Goal: Task Accomplishment & Management: Use online tool/utility

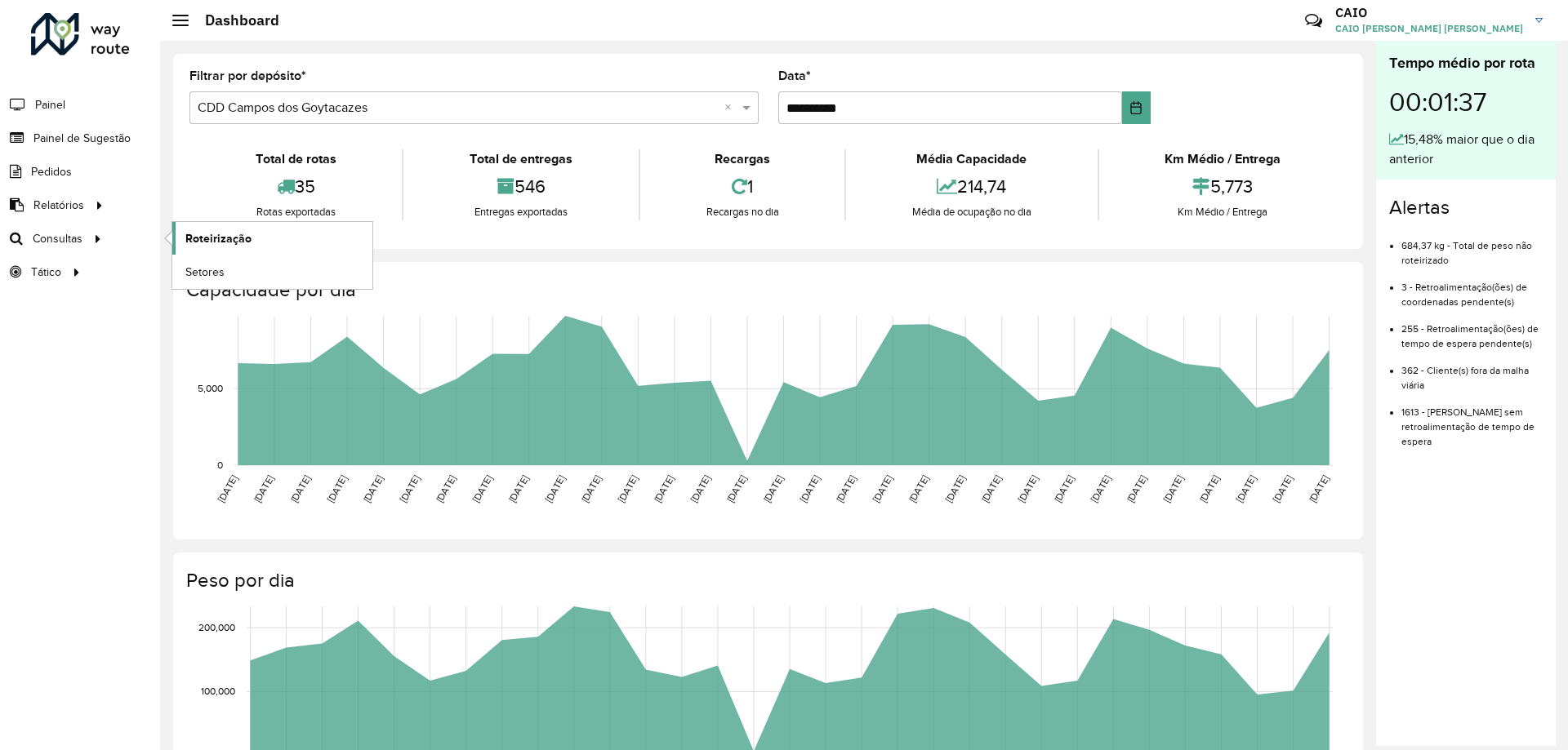
click at [210, 240] on span "Roteirização" at bounding box center [218, 239] width 66 height 18
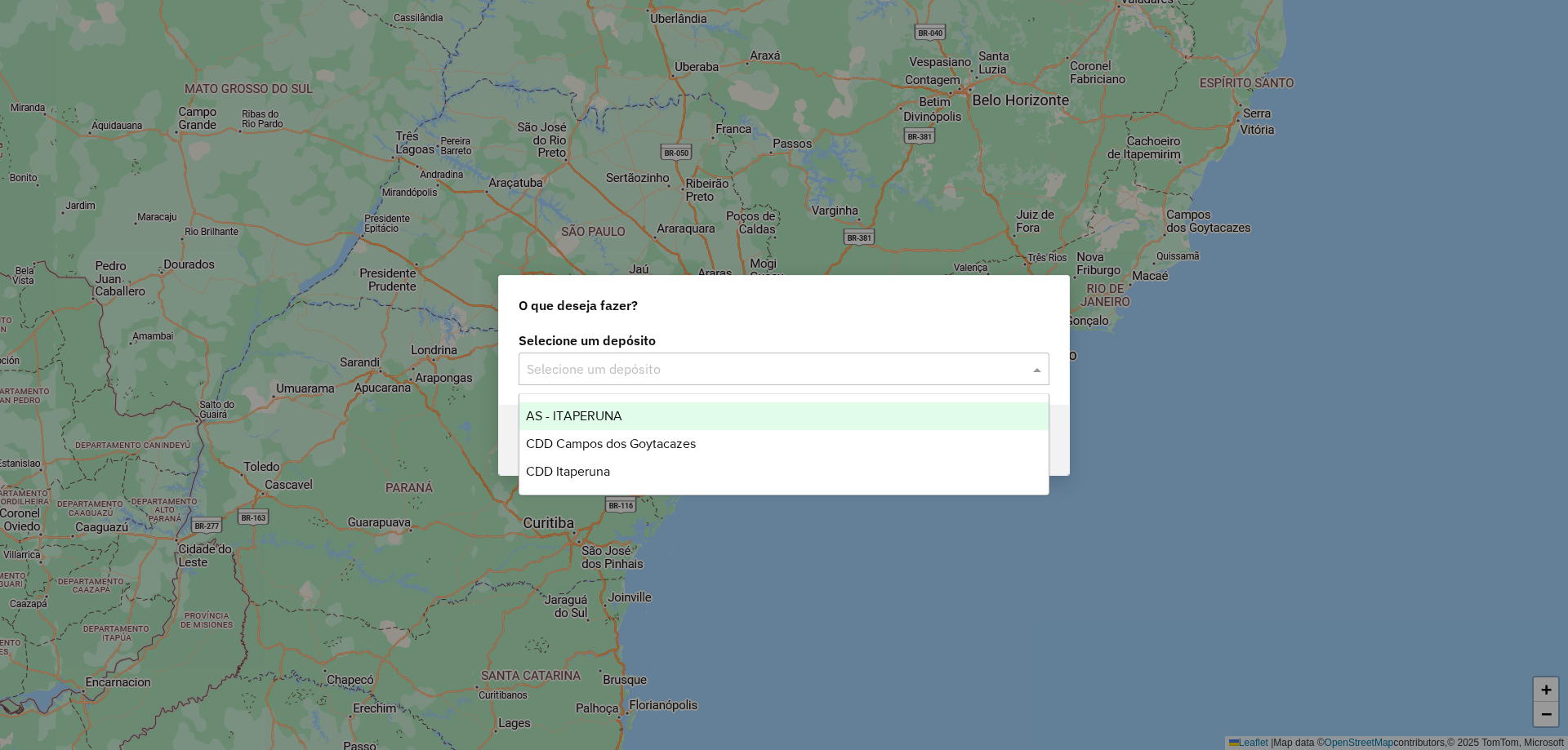
click at [634, 365] on input "text" at bounding box center [767, 369] width 482 height 19
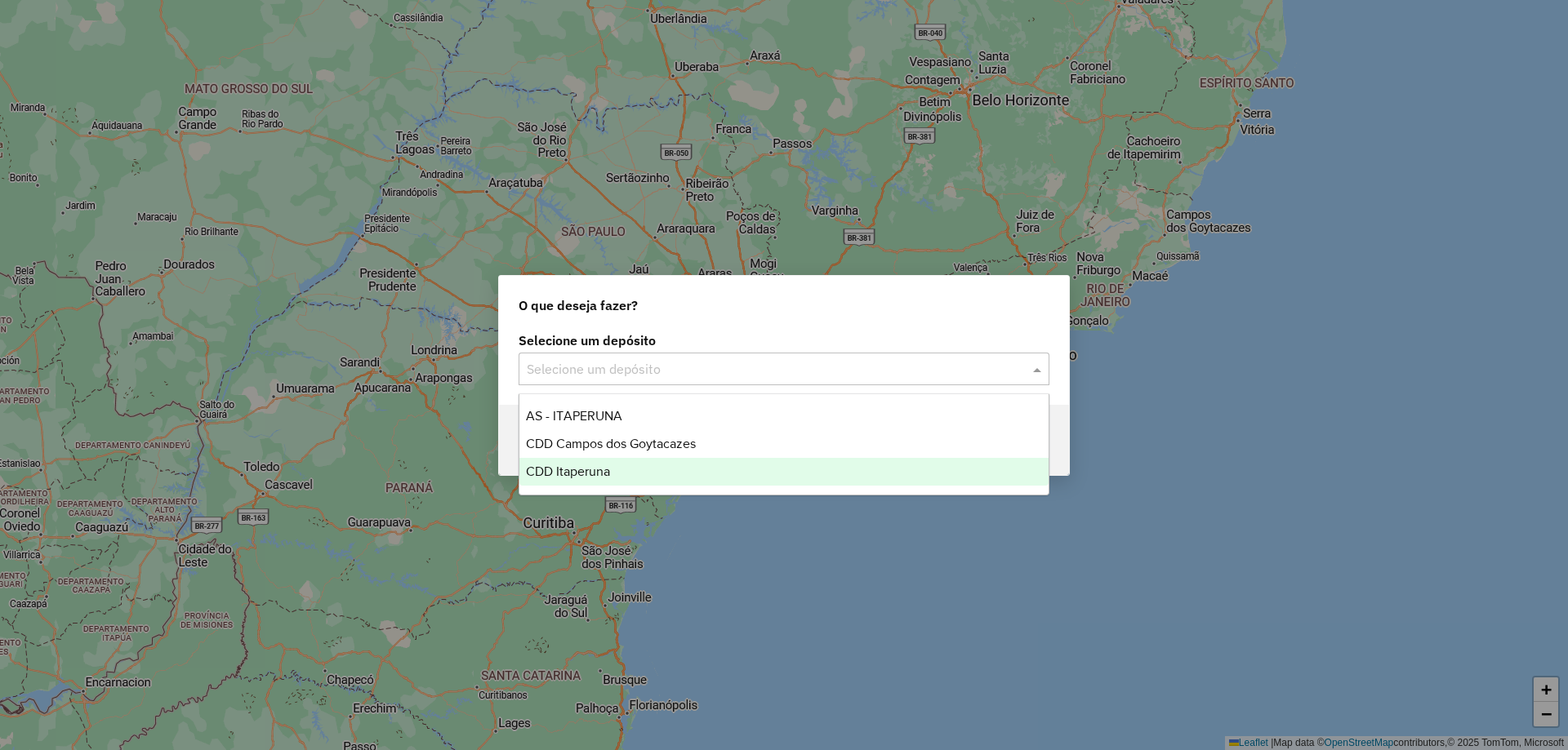
click at [613, 472] on div "CDD Itaperuna" at bounding box center [784, 472] width 529 height 28
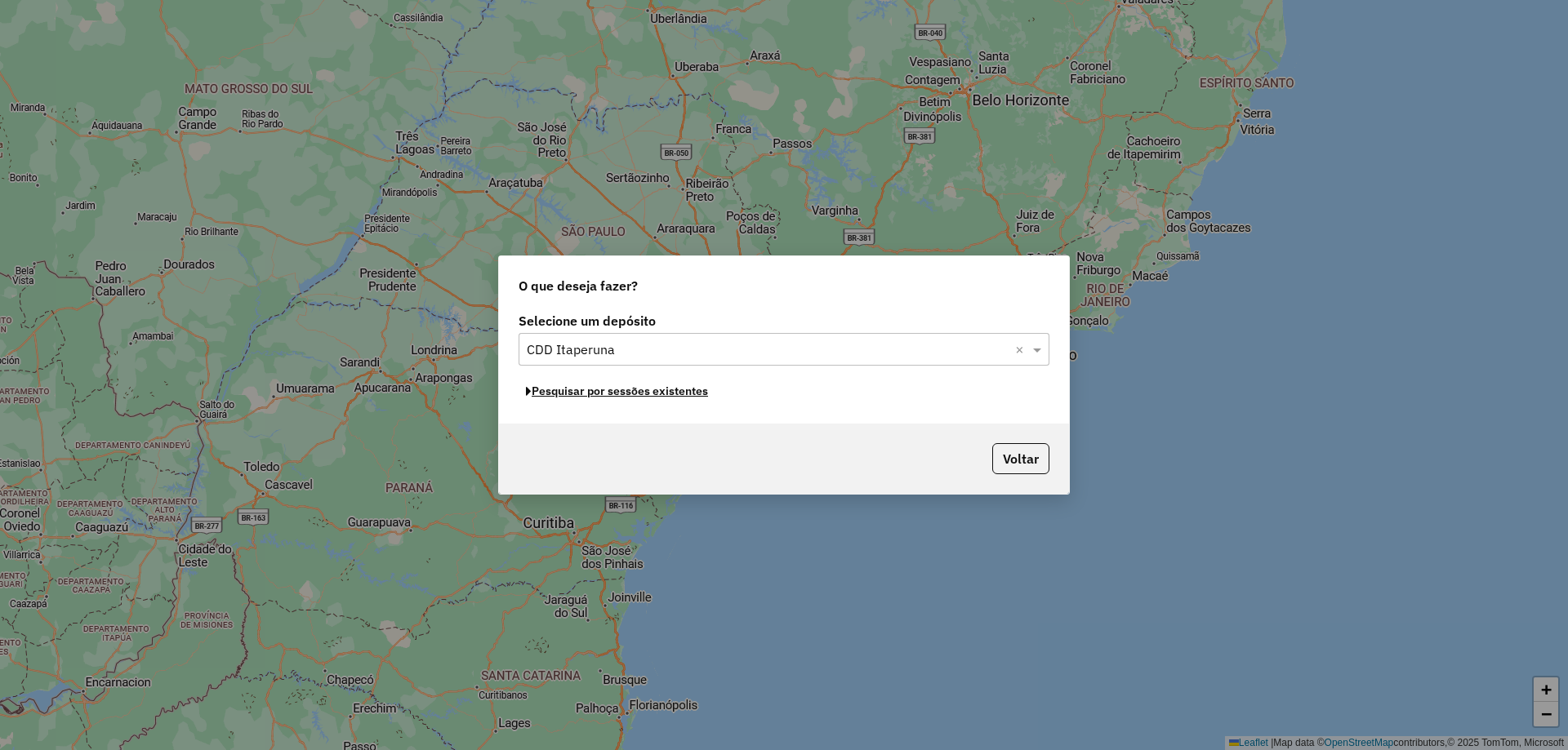
click at [660, 395] on button "Pesquisar por sessões existentes" at bounding box center [618, 391] width 197 height 25
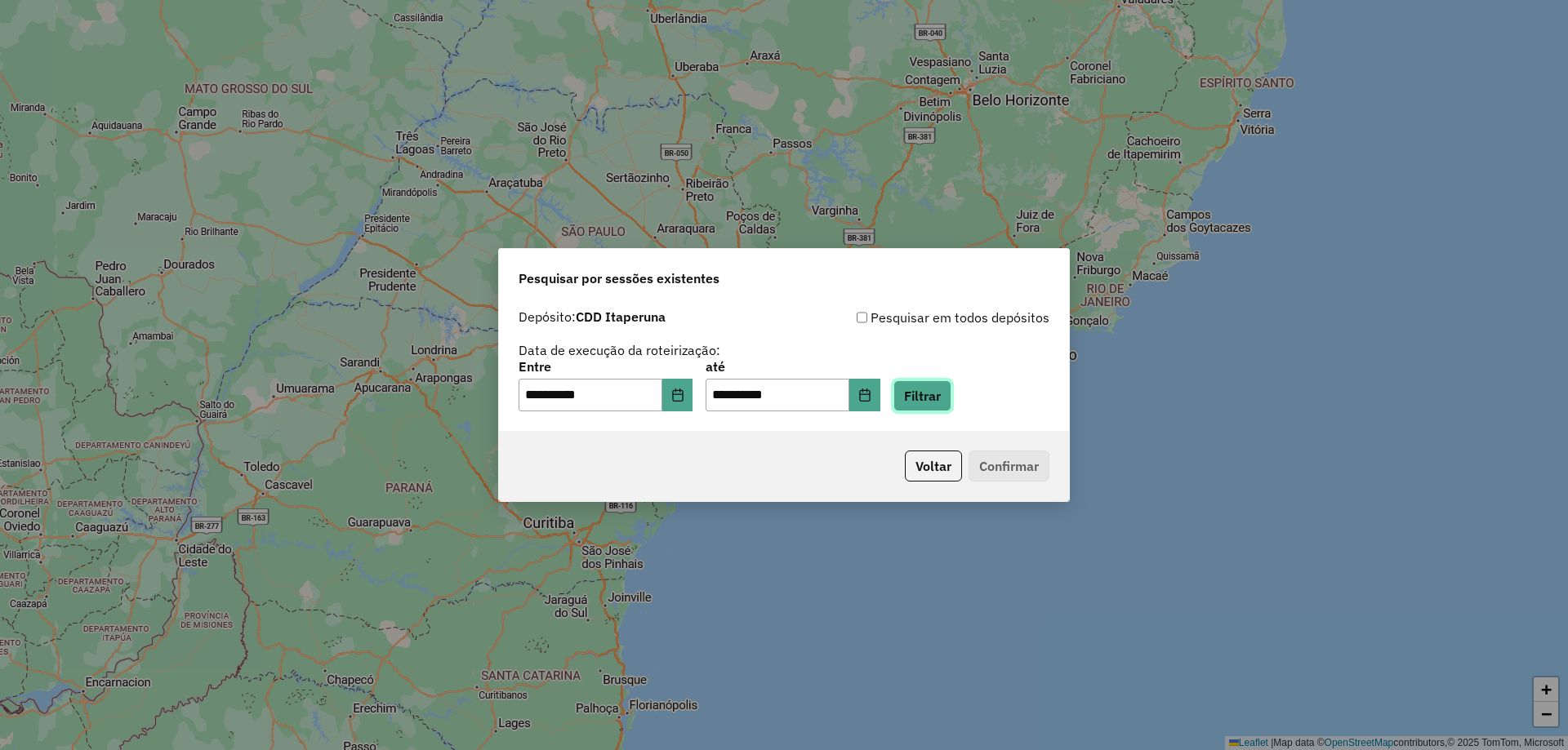
click at [951, 398] on button "Filtrar" at bounding box center [922, 396] width 58 height 31
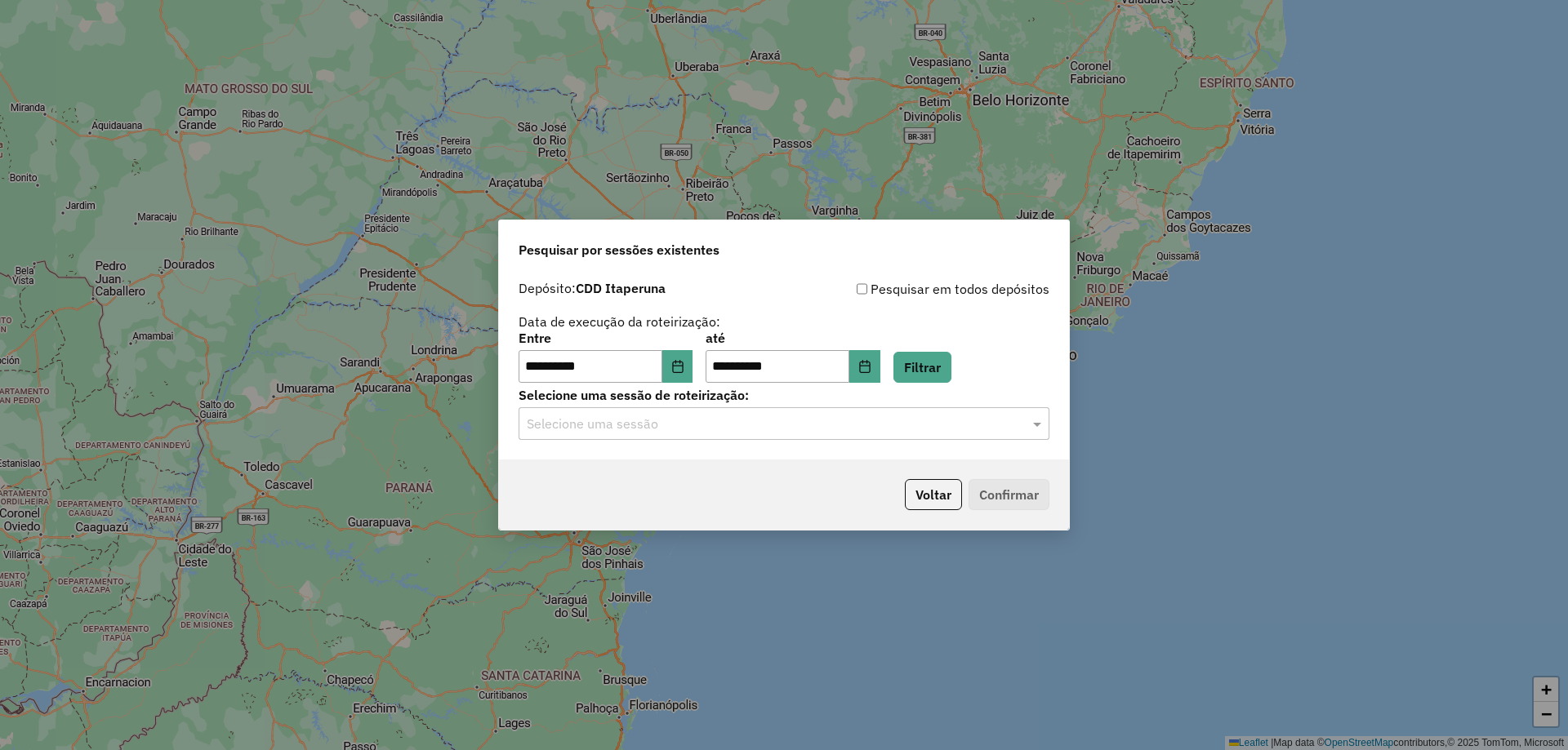
click at [662, 428] on input "text" at bounding box center [767, 424] width 482 height 19
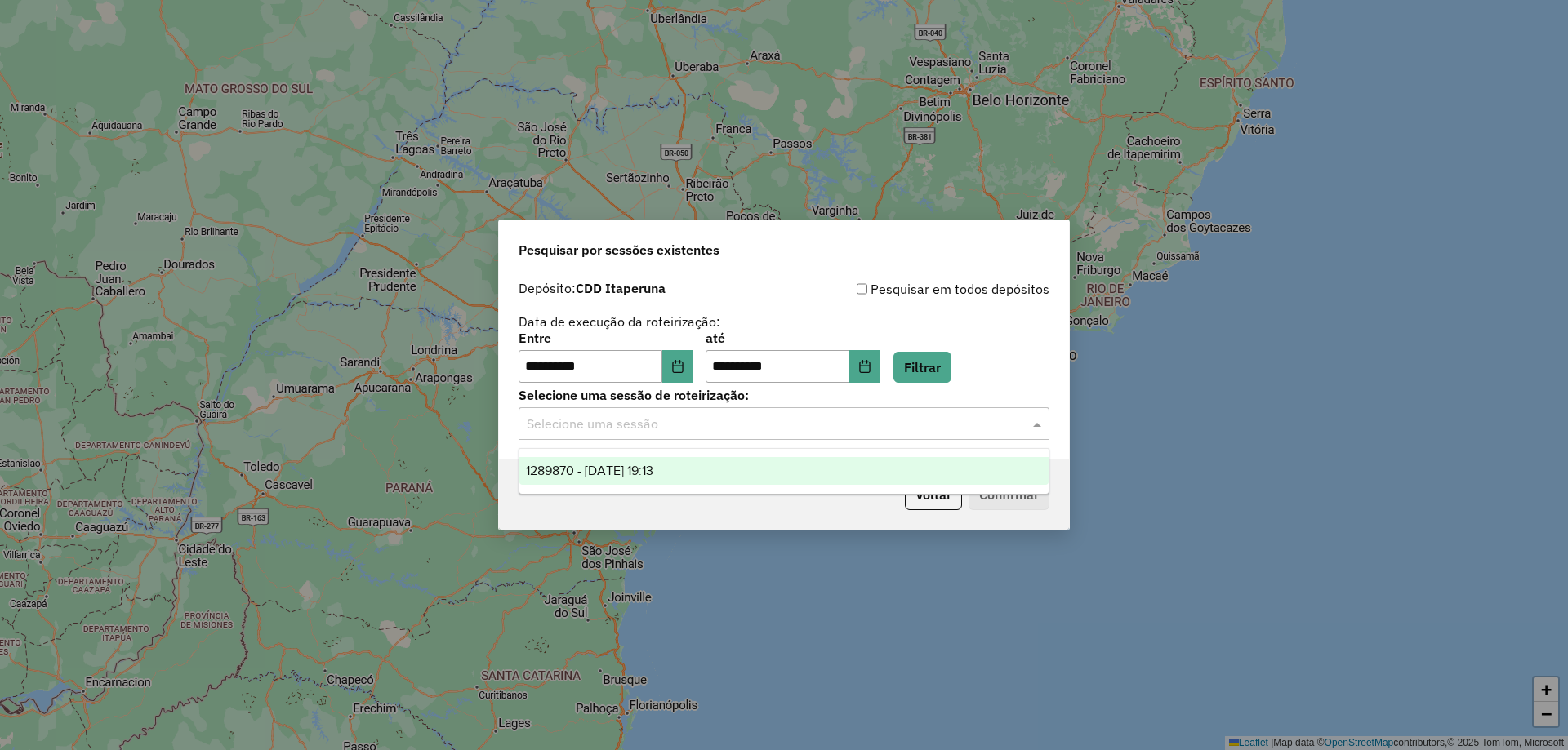
click at [654, 466] on span "1289870 - 07/10/2025 19:13" at bounding box center [590, 470] width 127 height 14
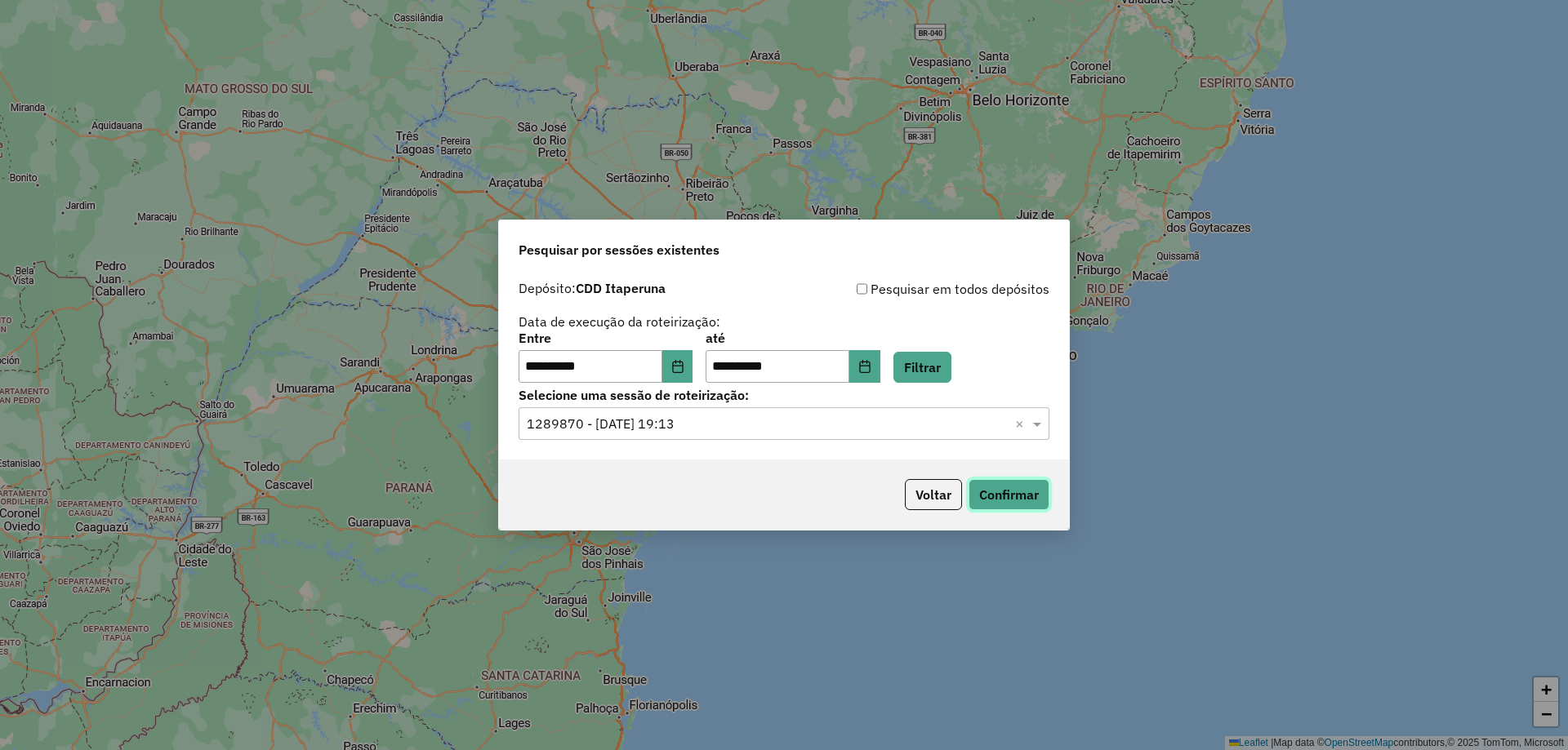
click at [1006, 502] on button "Confirmar" at bounding box center [1009, 495] width 81 height 31
click at [1014, 495] on button "Confirmar" at bounding box center [1009, 495] width 81 height 31
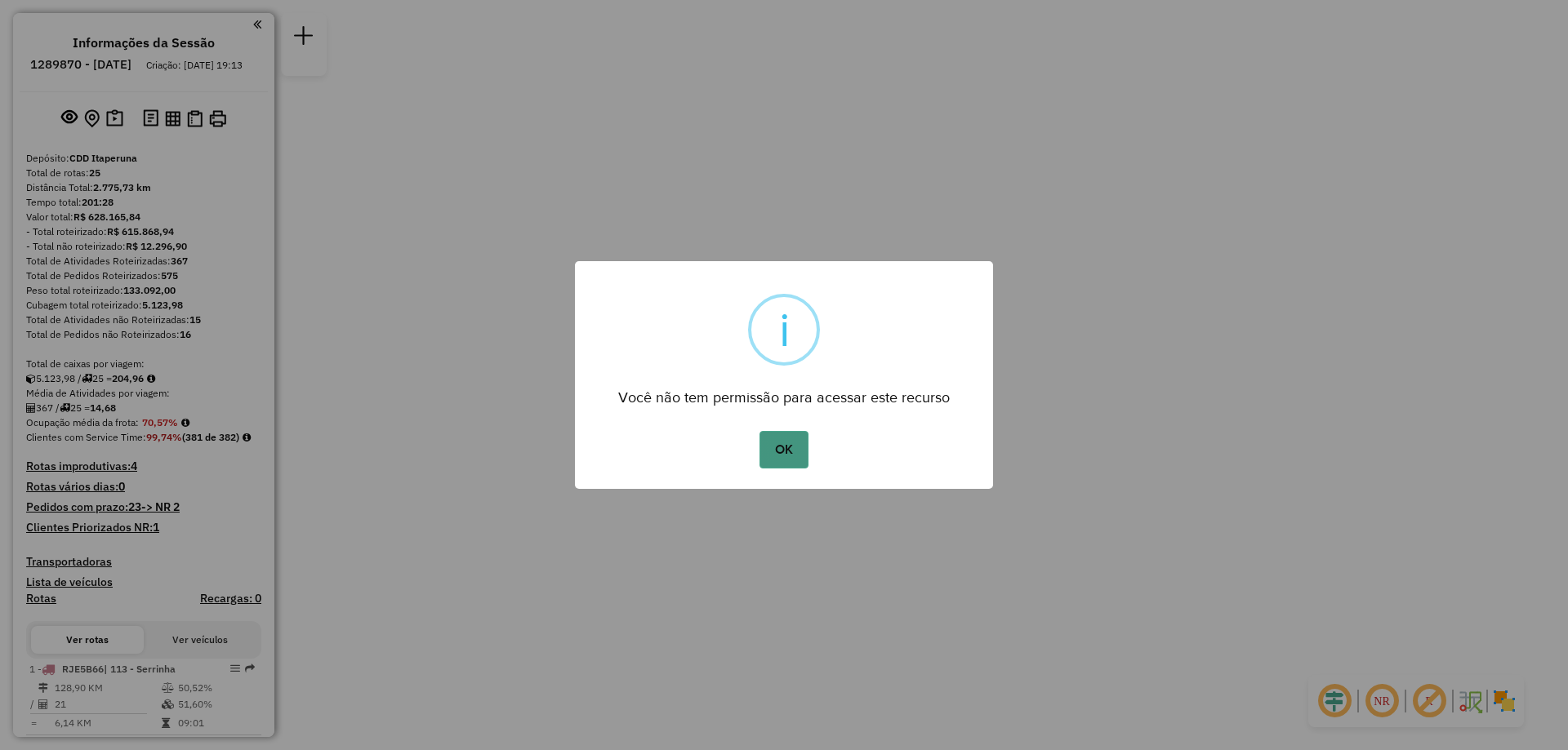
click at [777, 446] on button "OK" at bounding box center [784, 450] width 48 height 38
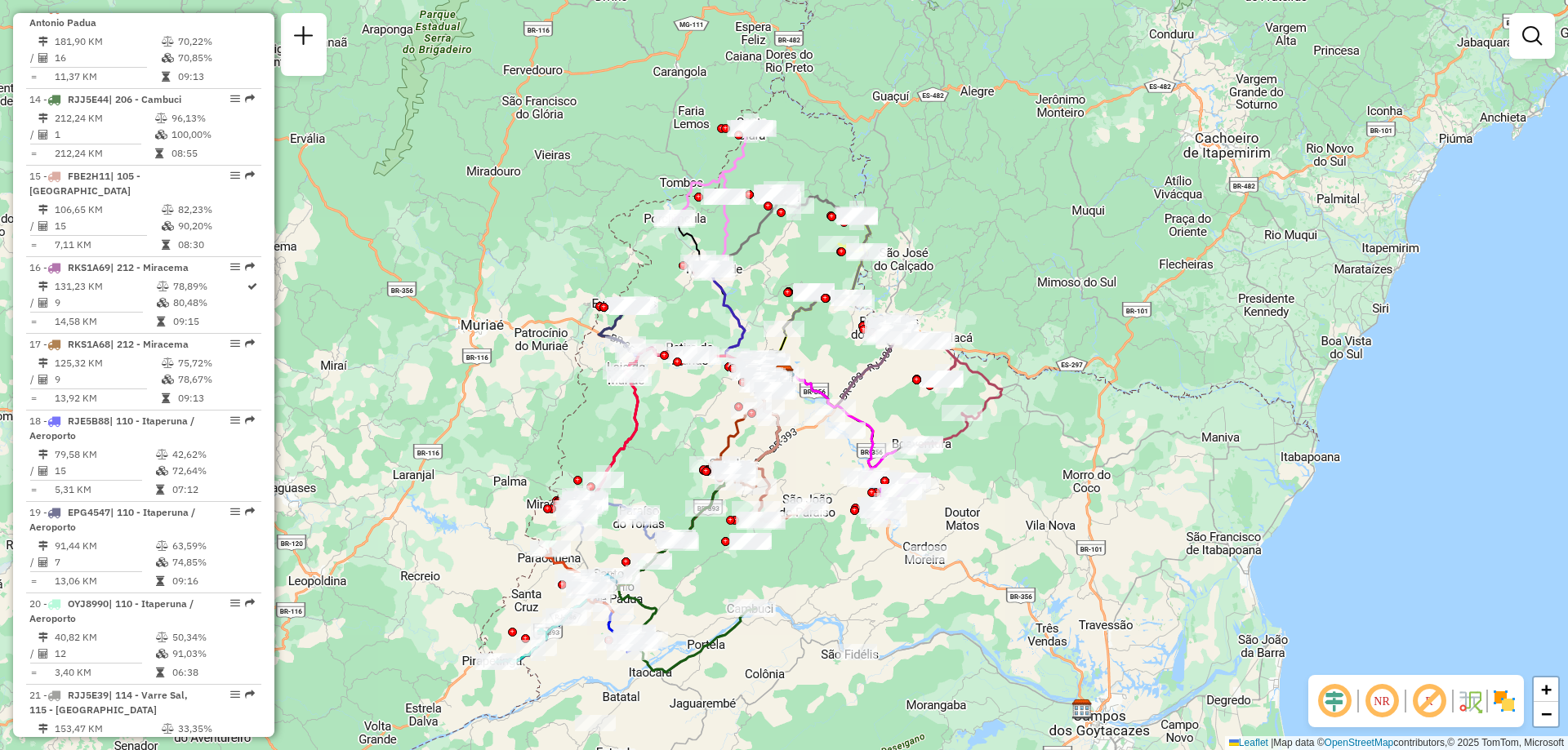
scroll to position [1796, 0]
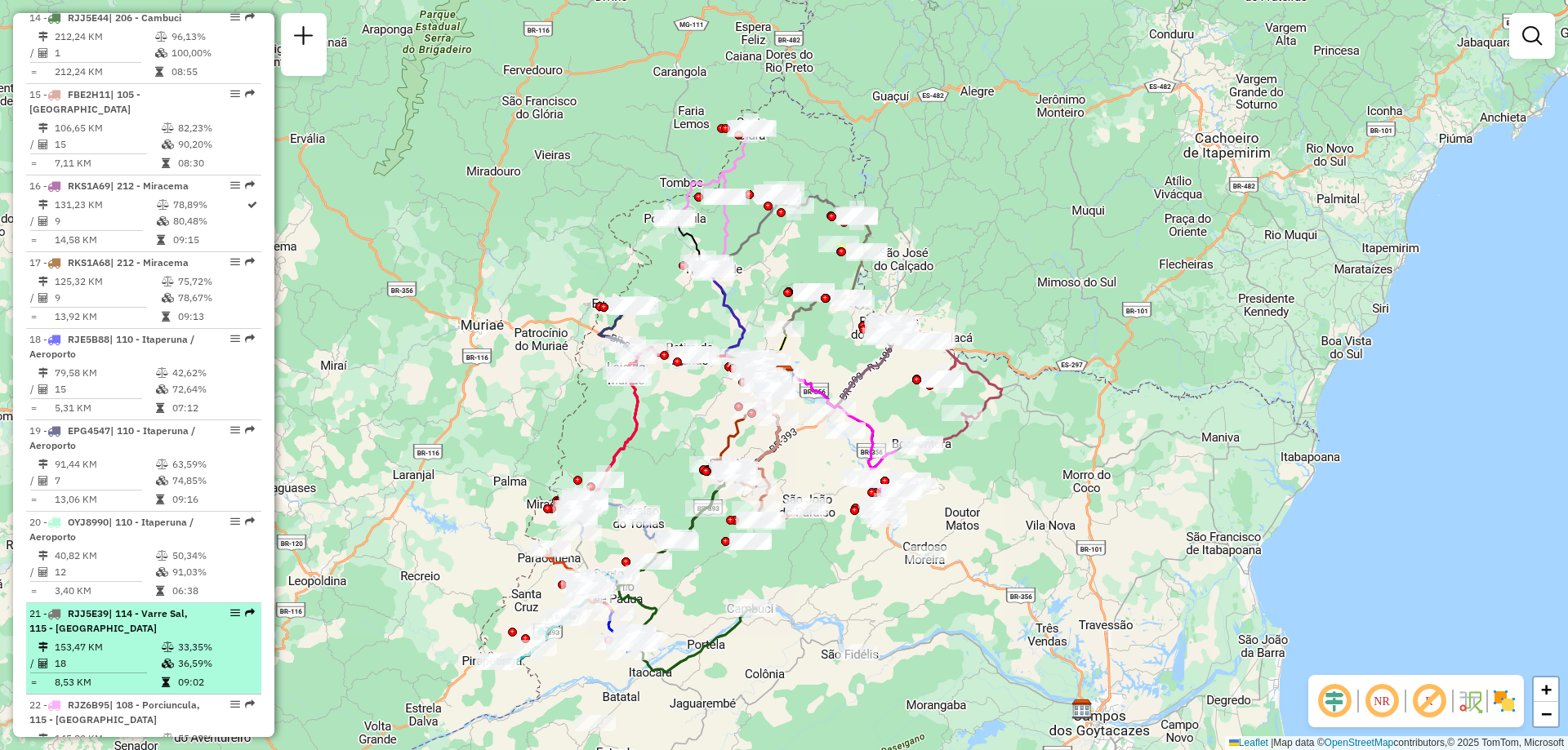
click at [118, 639] on td "153,47 KM" at bounding box center [107, 648] width 107 height 17
select select "**********"
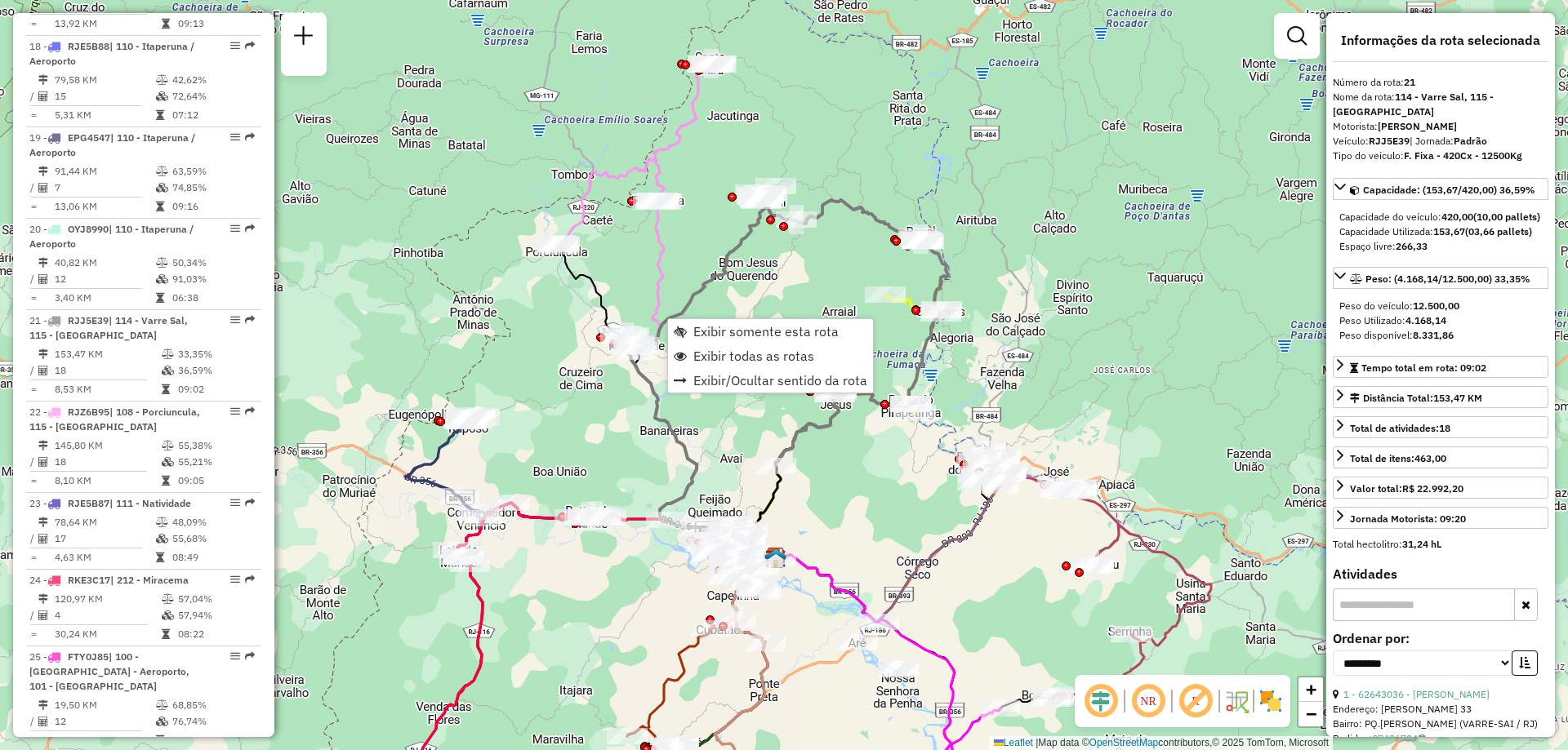
scroll to position [2327, 0]
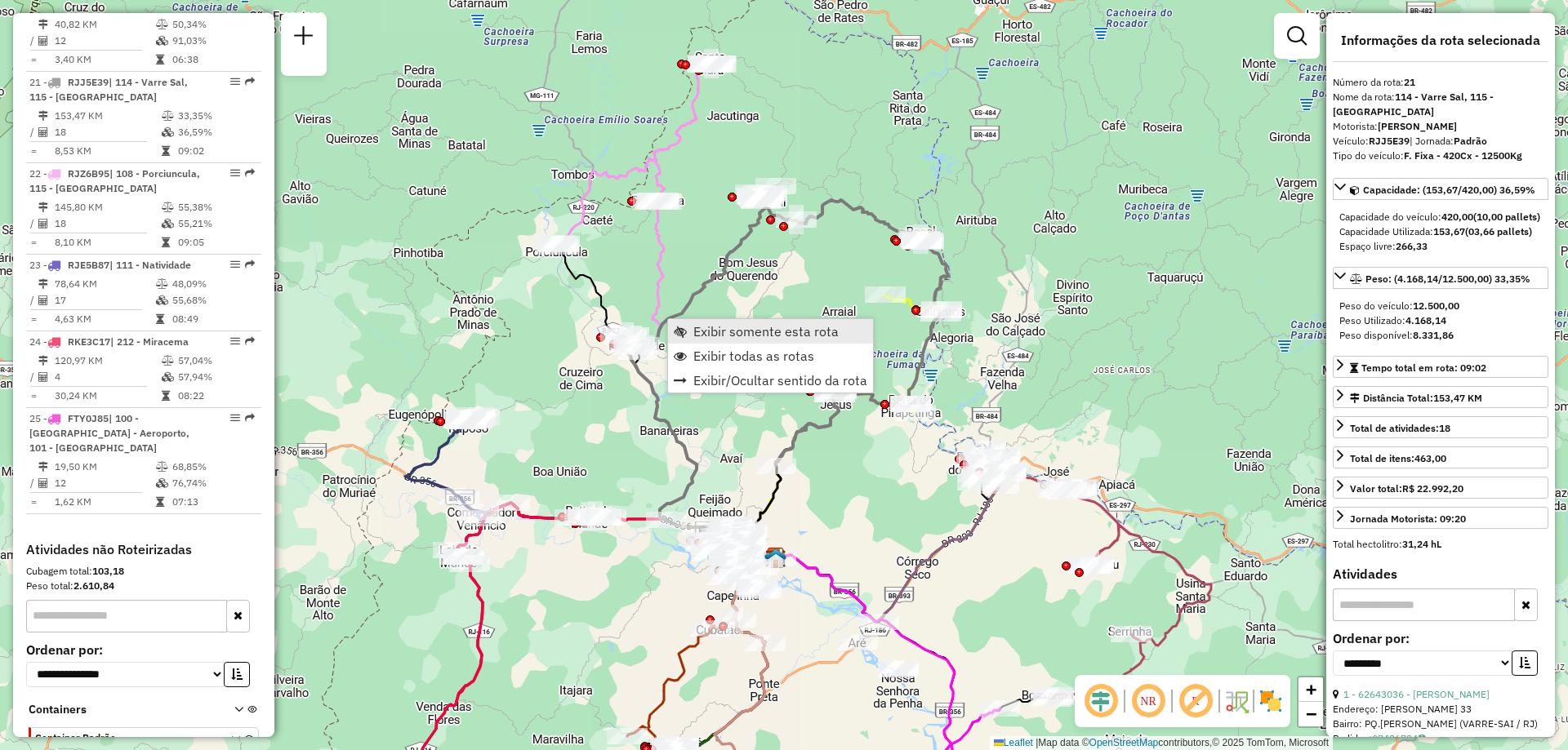
click at [729, 325] on span "Exibir somente esta rota" at bounding box center [766, 332] width 146 height 13
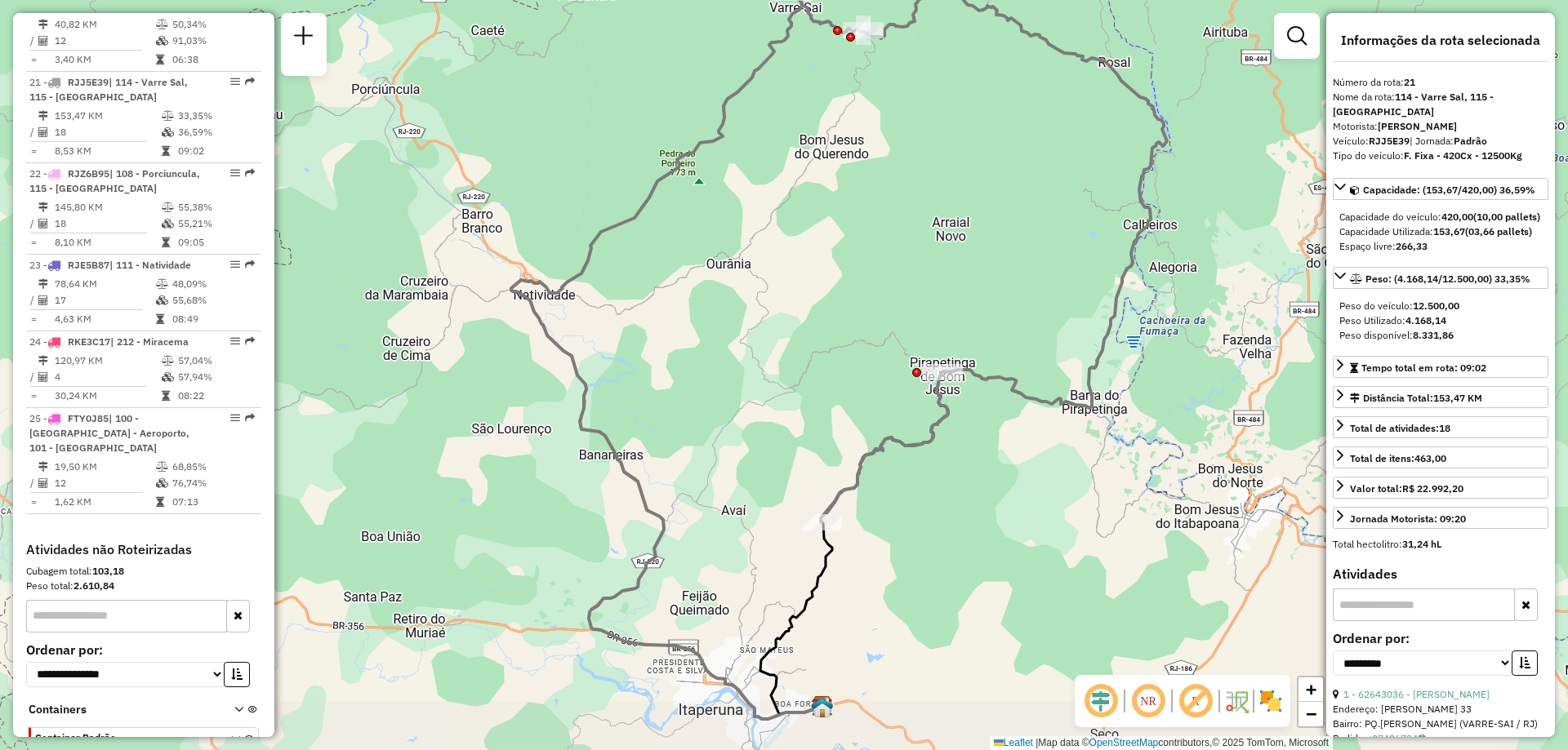
drag, startPoint x: 746, startPoint y: 397, endPoint x: 744, endPoint y: 297, distance: 100.0
click at [744, 297] on div "Janela de atendimento Grade de atendimento Capacidade Transportadoras Veículos …" at bounding box center [784, 375] width 1568 height 750
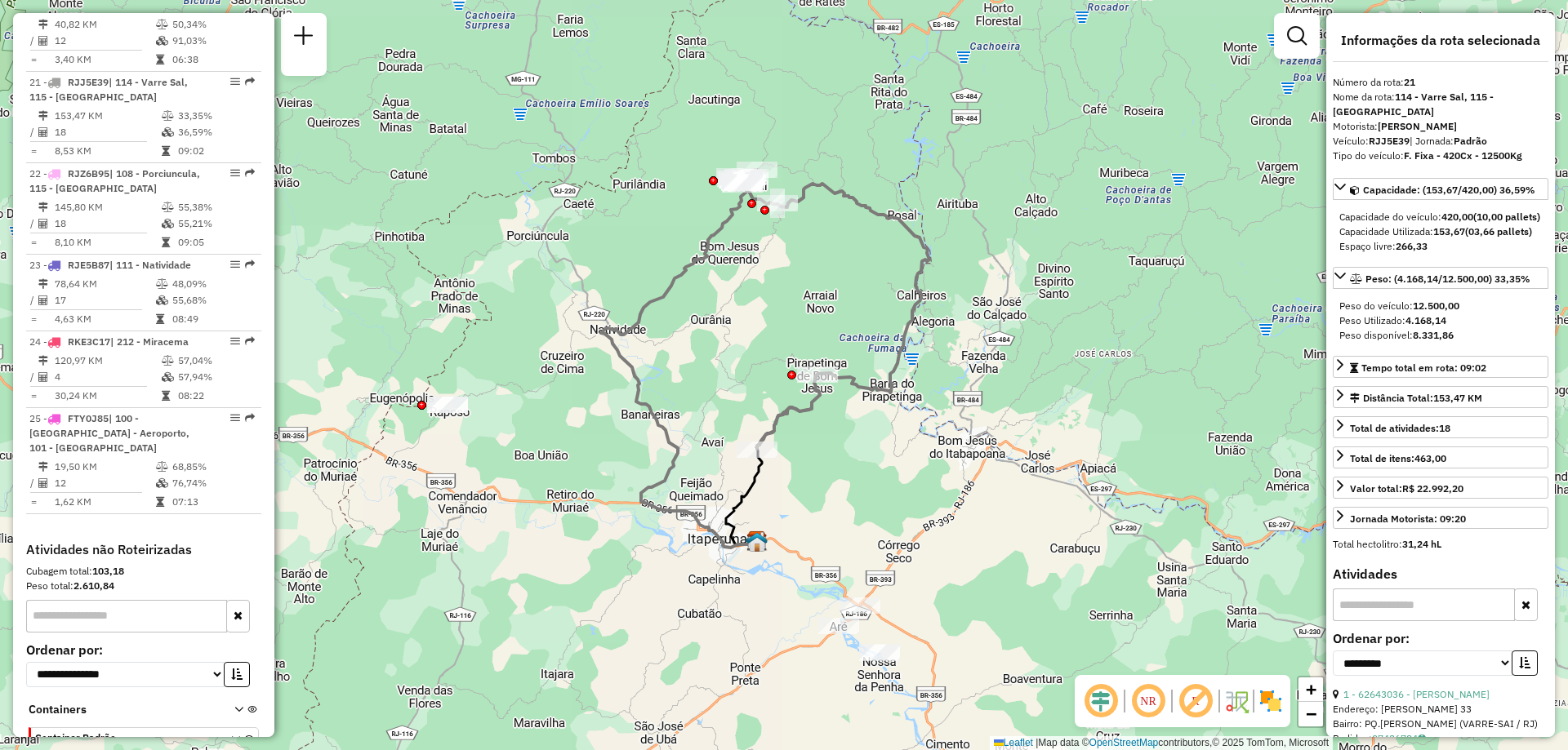
drag, startPoint x: 777, startPoint y: 301, endPoint x: 749, endPoint y: 329, distance: 39.6
click at [749, 329] on div "Janela de atendimento Grade de atendimento Capacidade Transportadoras Veículos …" at bounding box center [784, 375] width 1568 height 750
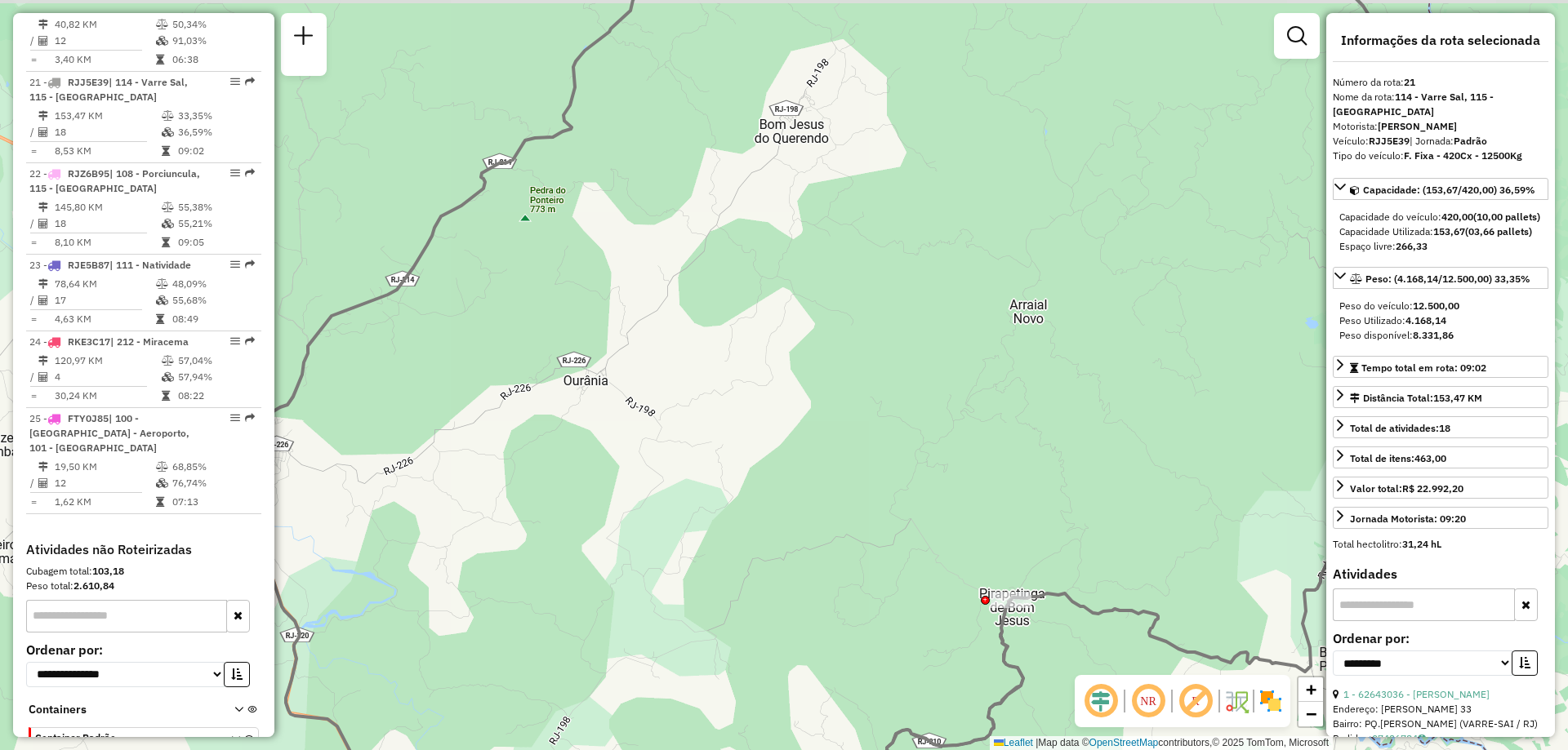
drag, startPoint x: 754, startPoint y: 302, endPoint x: 734, endPoint y: 355, distance: 56.6
click at [734, 355] on div "Janela de atendimento Grade de atendimento Capacidade Transportadoras Veículos …" at bounding box center [784, 375] width 1568 height 750
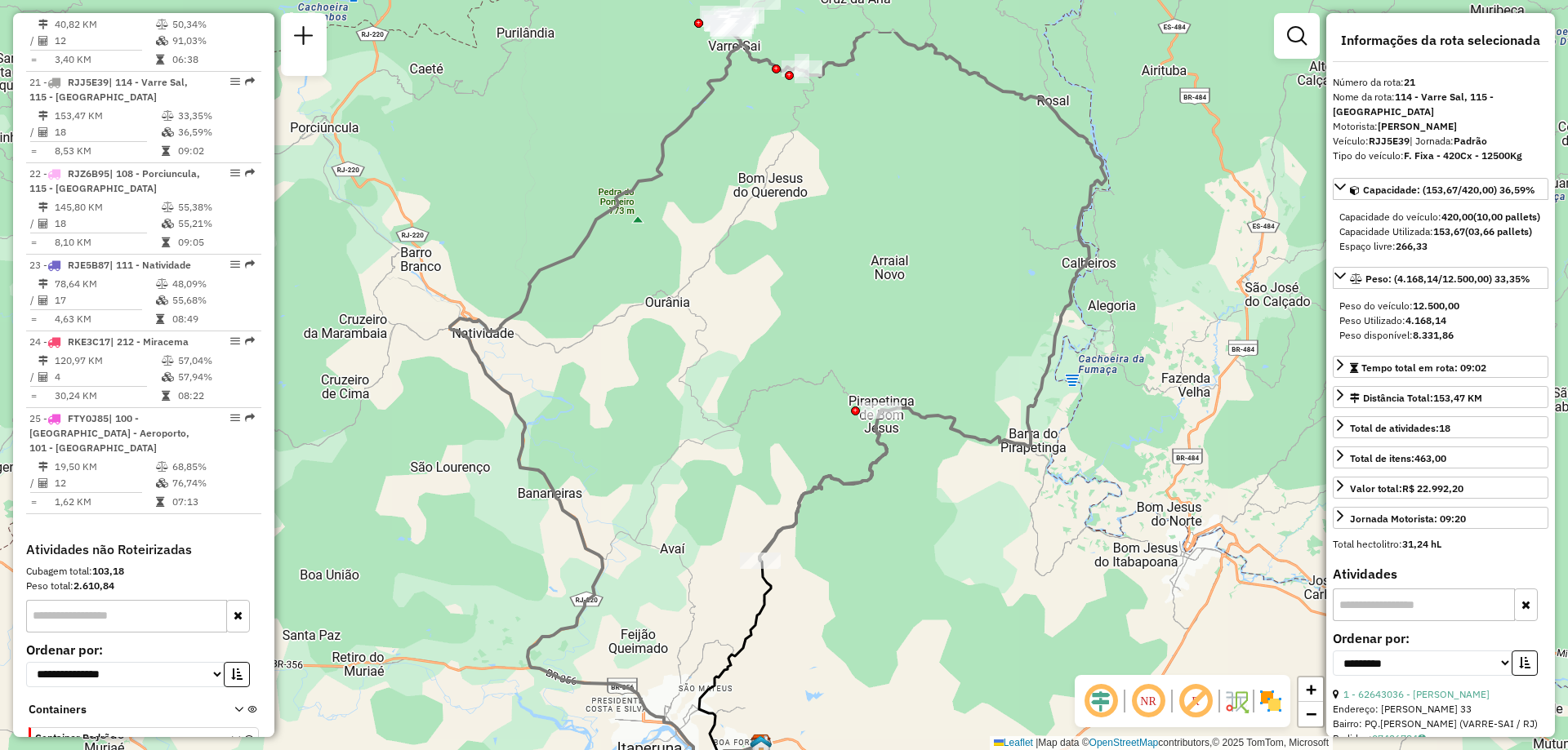
drag, startPoint x: 832, startPoint y: 485, endPoint x: 909, endPoint y: 592, distance: 131.8
click at [909, 592] on div "Janela de atendimento Grade de atendimento Capacidade Transportadoras Veículos …" at bounding box center [784, 375] width 1568 height 750
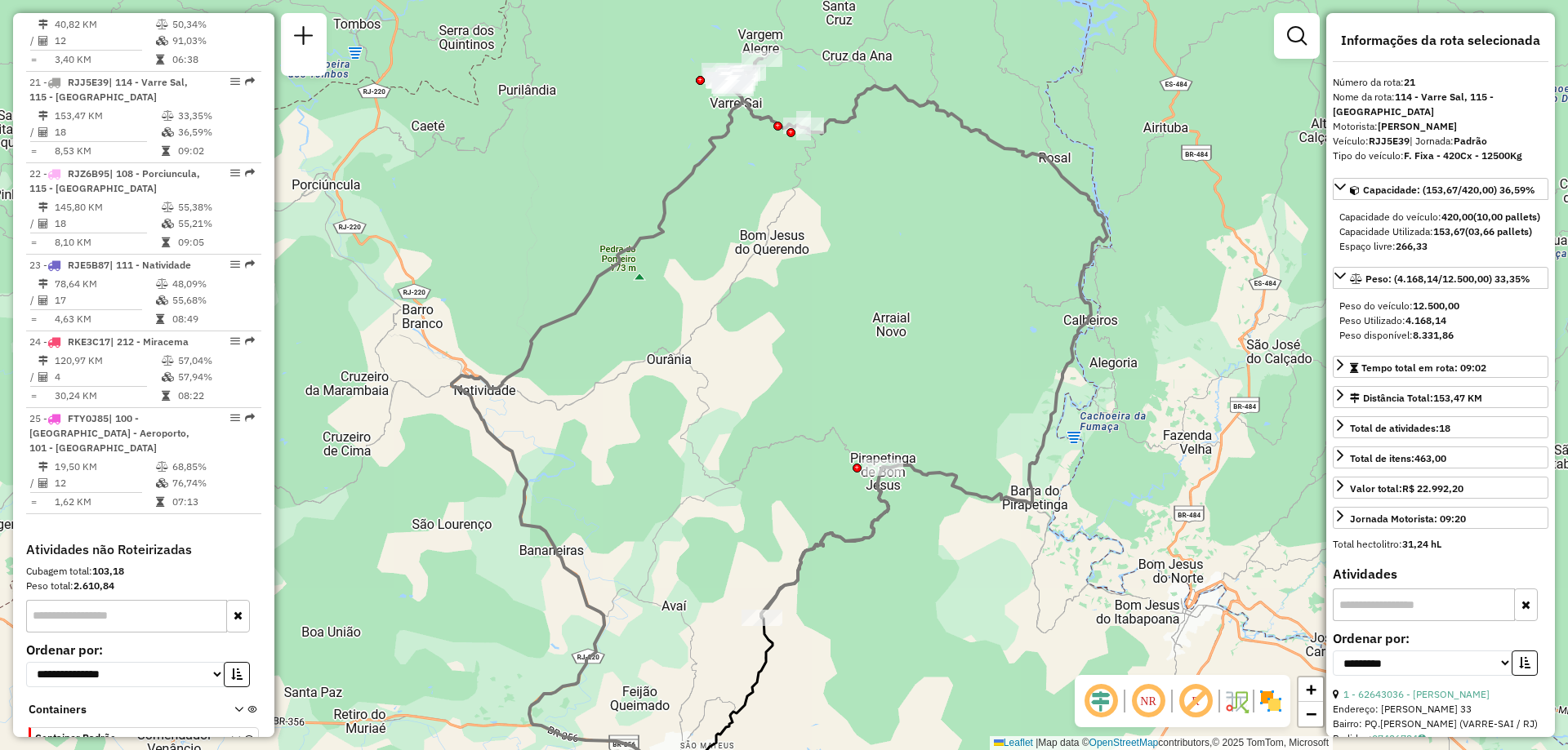
drag, startPoint x: 745, startPoint y: 319, endPoint x: 747, endPoint y: 376, distance: 57.0
click at [747, 376] on div "Janela de atendimento Grade de atendimento Capacidade Transportadoras Veículos …" at bounding box center [784, 375] width 1568 height 750
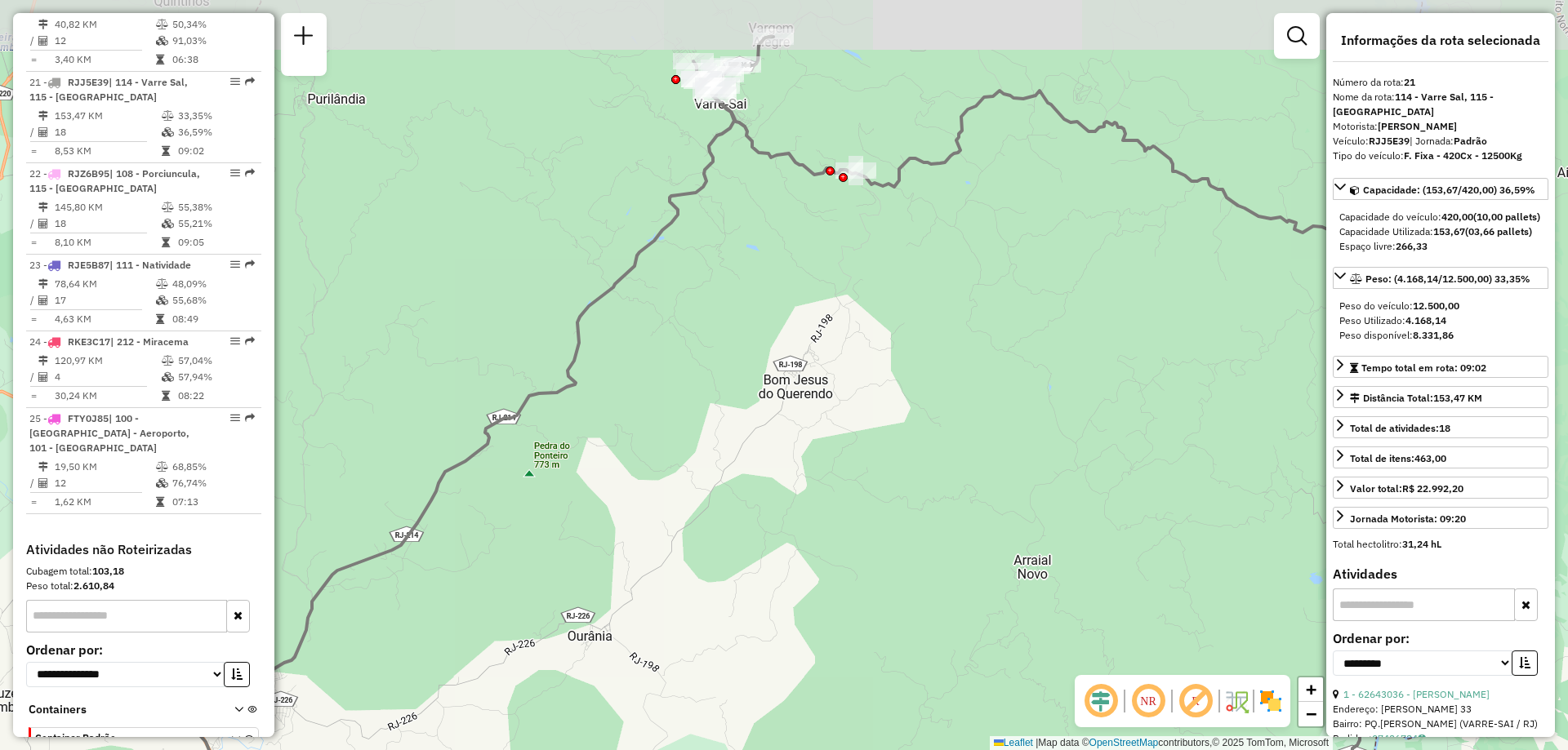
drag, startPoint x: 665, startPoint y: 197, endPoint x: 608, endPoint y: 213, distance: 59.2
click at [608, 213] on div "Janela de atendimento Grade de atendimento Capacidade Transportadoras Veículos …" at bounding box center [784, 375] width 1568 height 750
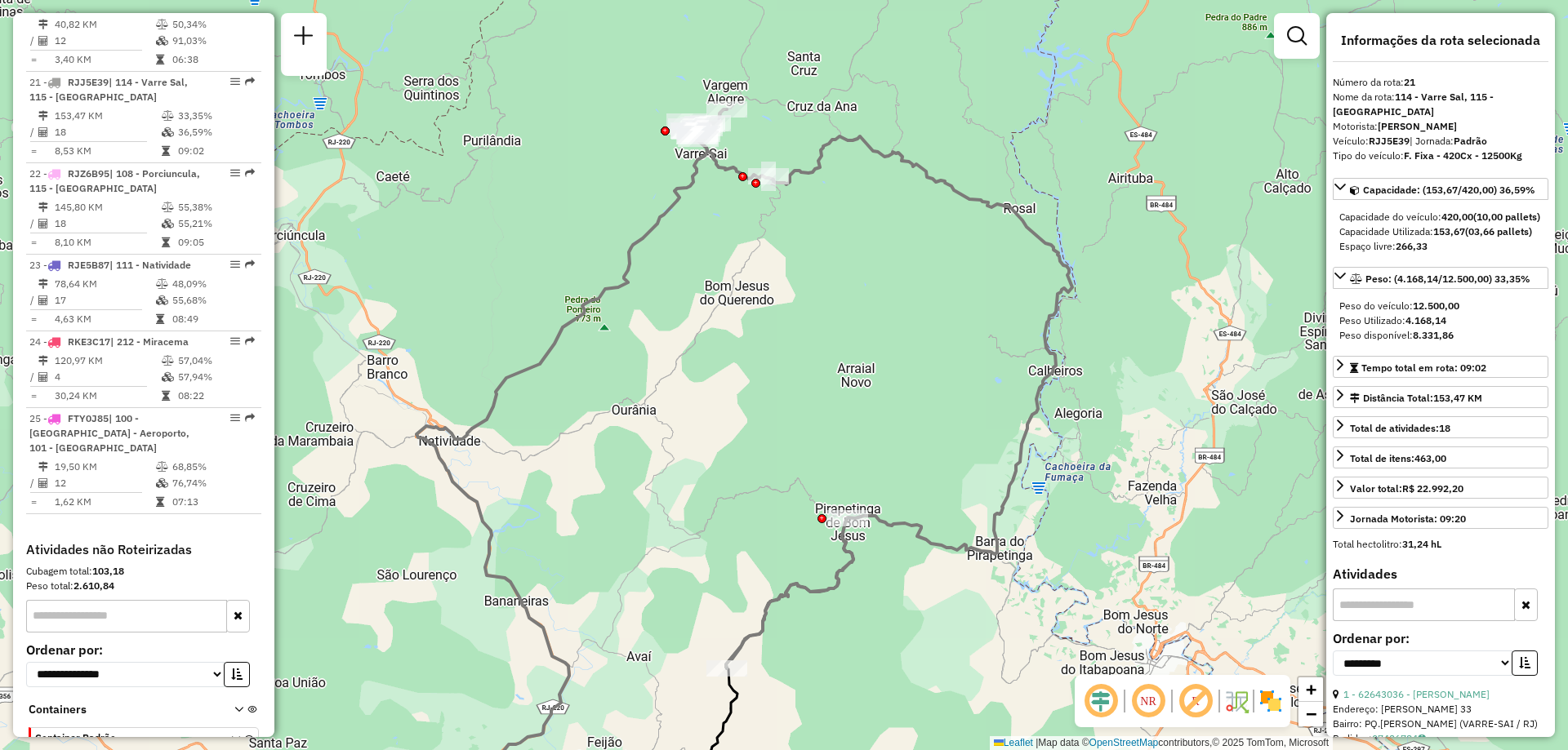
drag, startPoint x: 876, startPoint y: 236, endPoint x: 846, endPoint y: 237, distance: 30.0
click at [846, 237] on div "Janela de atendimento Grade de atendimento Capacidade Transportadoras Veículos …" at bounding box center [784, 375] width 1568 height 750
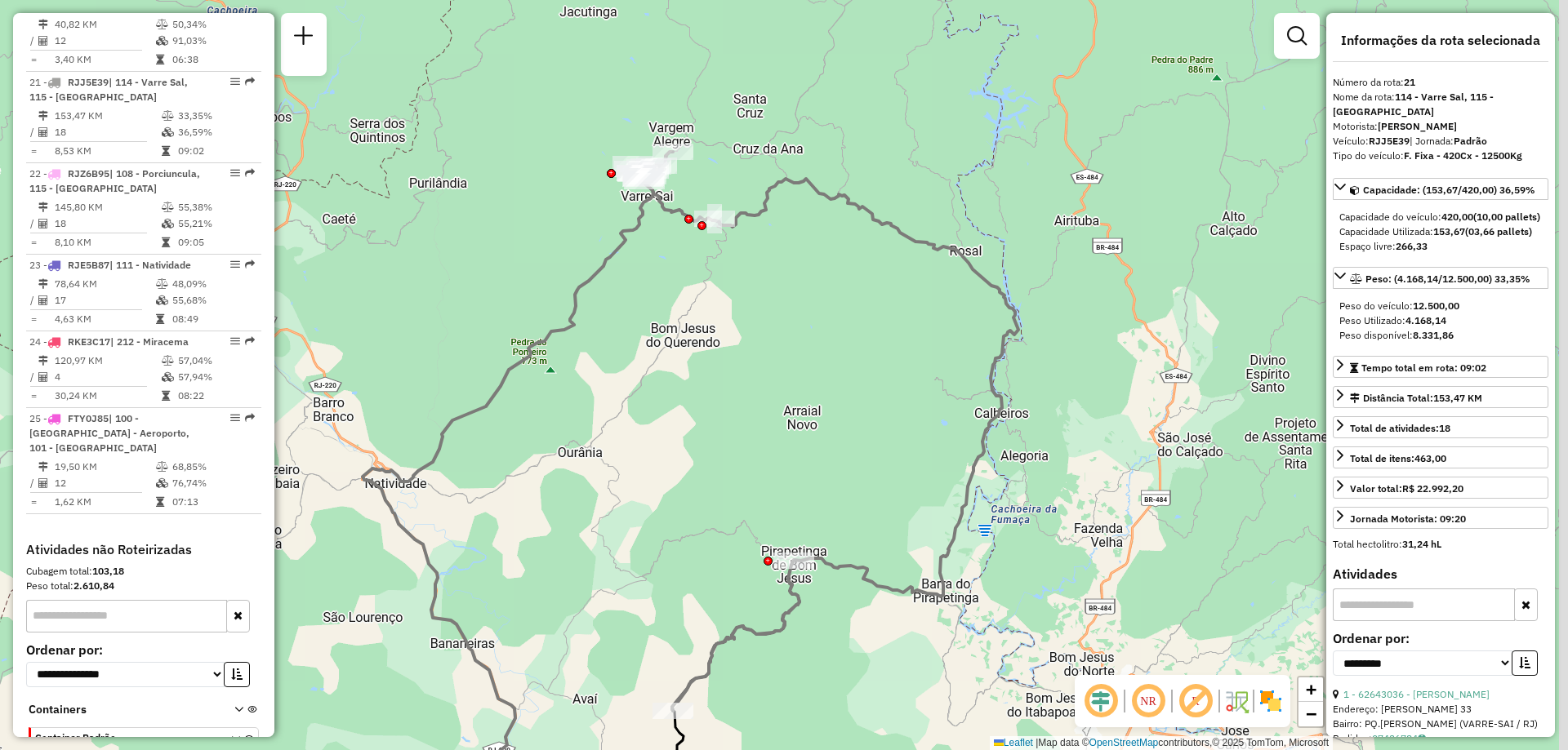
drag, startPoint x: 906, startPoint y: 323, endPoint x: 875, endPoint y: 347, distance: 39.2
click at [875, 347] on div "Janela de atendimento Grade de atendimento Capacidade Transportadoras Veículos …" at bounding box center [784, 375] width 1568 height 750
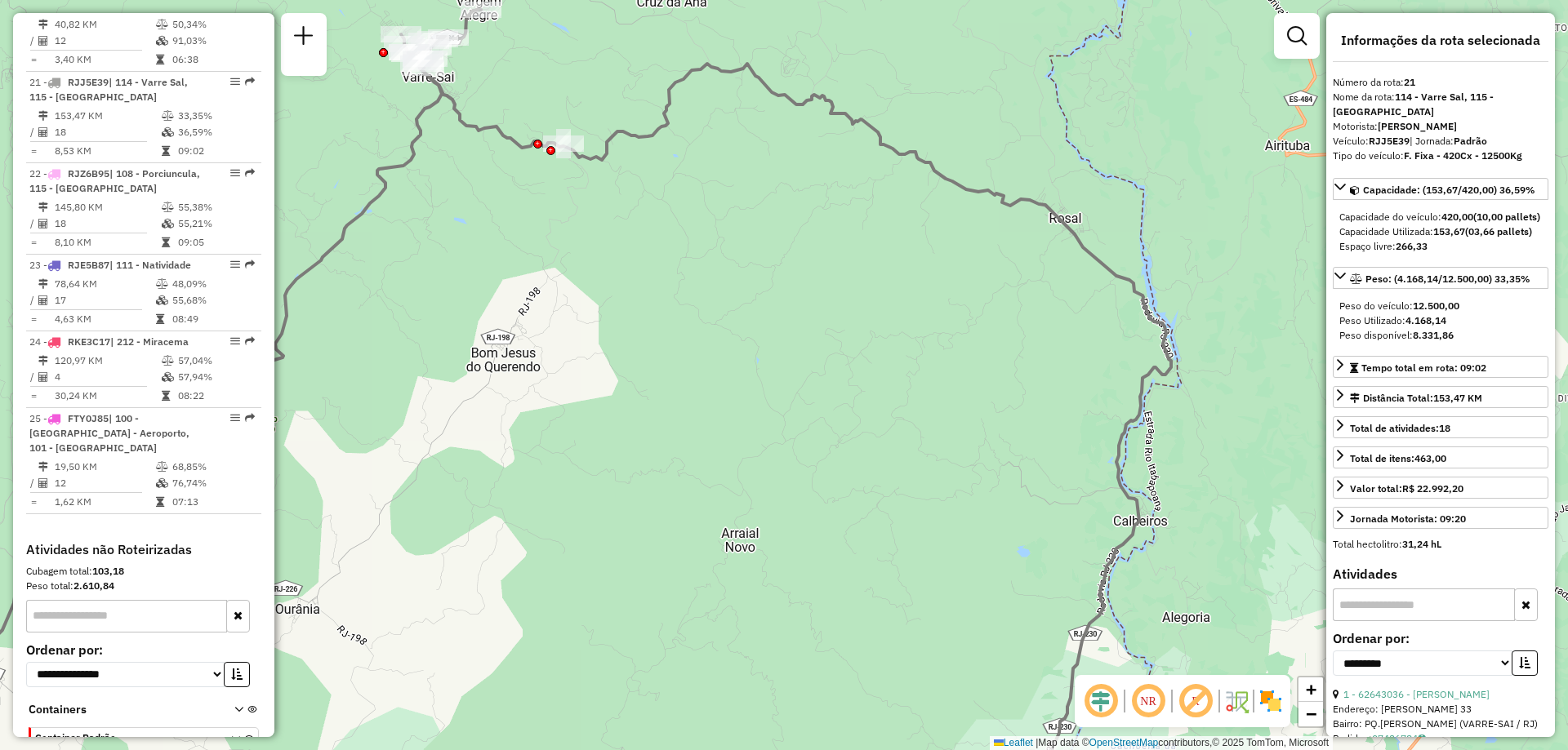
drag, startPoint x: 840, startPoint y: 275, endPoint x: 850, endPoint y: 325, distance: 51.0
click at [850, 325] on div "Janela de atendimento Grade de atendimento Capacidade Transportadoras Veículos …" at bounding box center [784, 375] width 1568 height 750
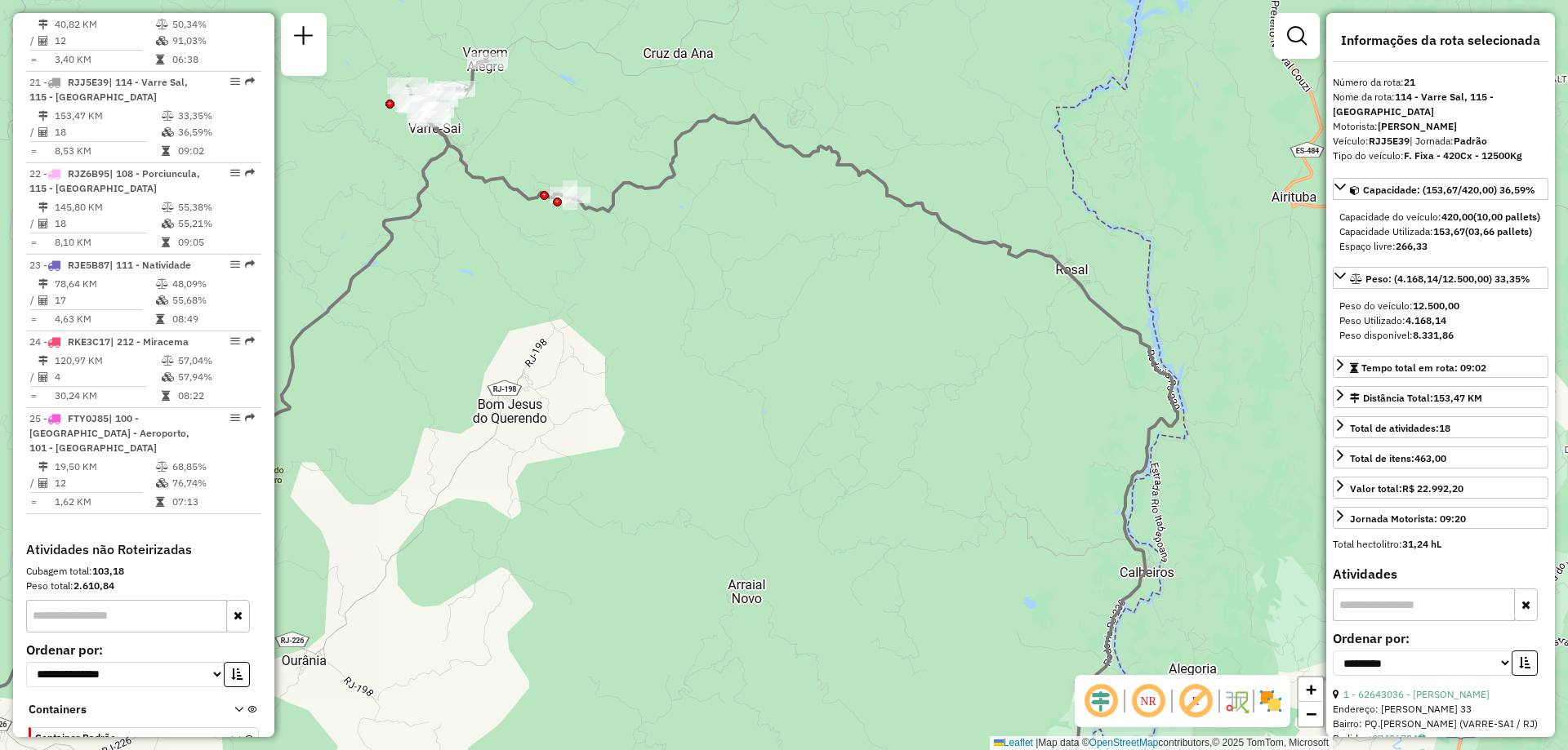
drag, startPoint x: 842, startPoint y: 326, endPoint x: 848, endPoint y: 355, distance: 29.6
click at [848, 355] on div "Janela de atendimento Grade de atendimento Capacidade Transportadoras Veículos …" at bounding box center [784, 375] width 1568 height 750
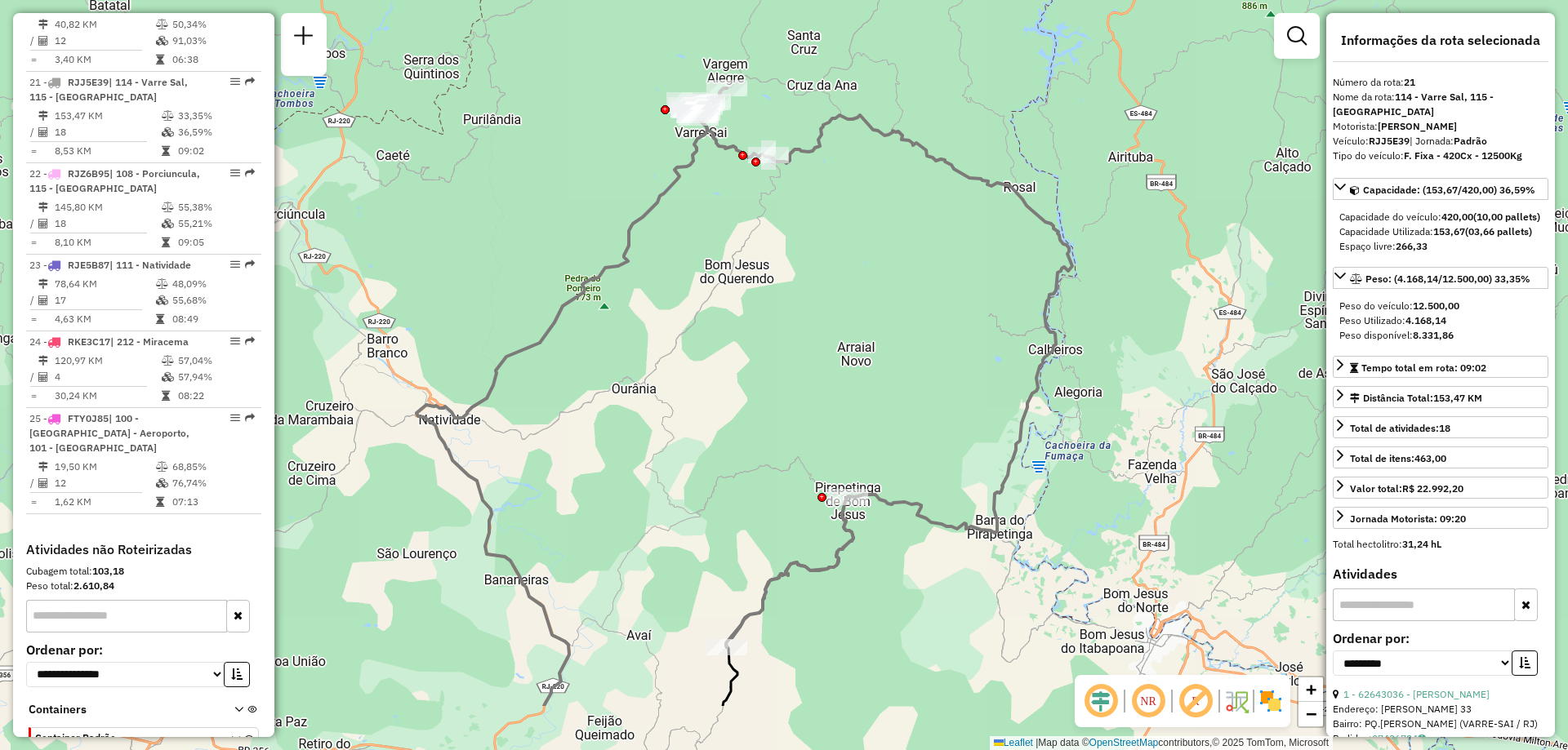
drag, startPoint x: 715, startPoint y: 379, endPoint x: 772, endPoint y: 268, distance: 124.8
click at [772, 268] on div "Janela de atendimento Grade de atendimento Capacidade Transportadoras Veículos …" at bounding box center [784, 375] width 1568 height 750
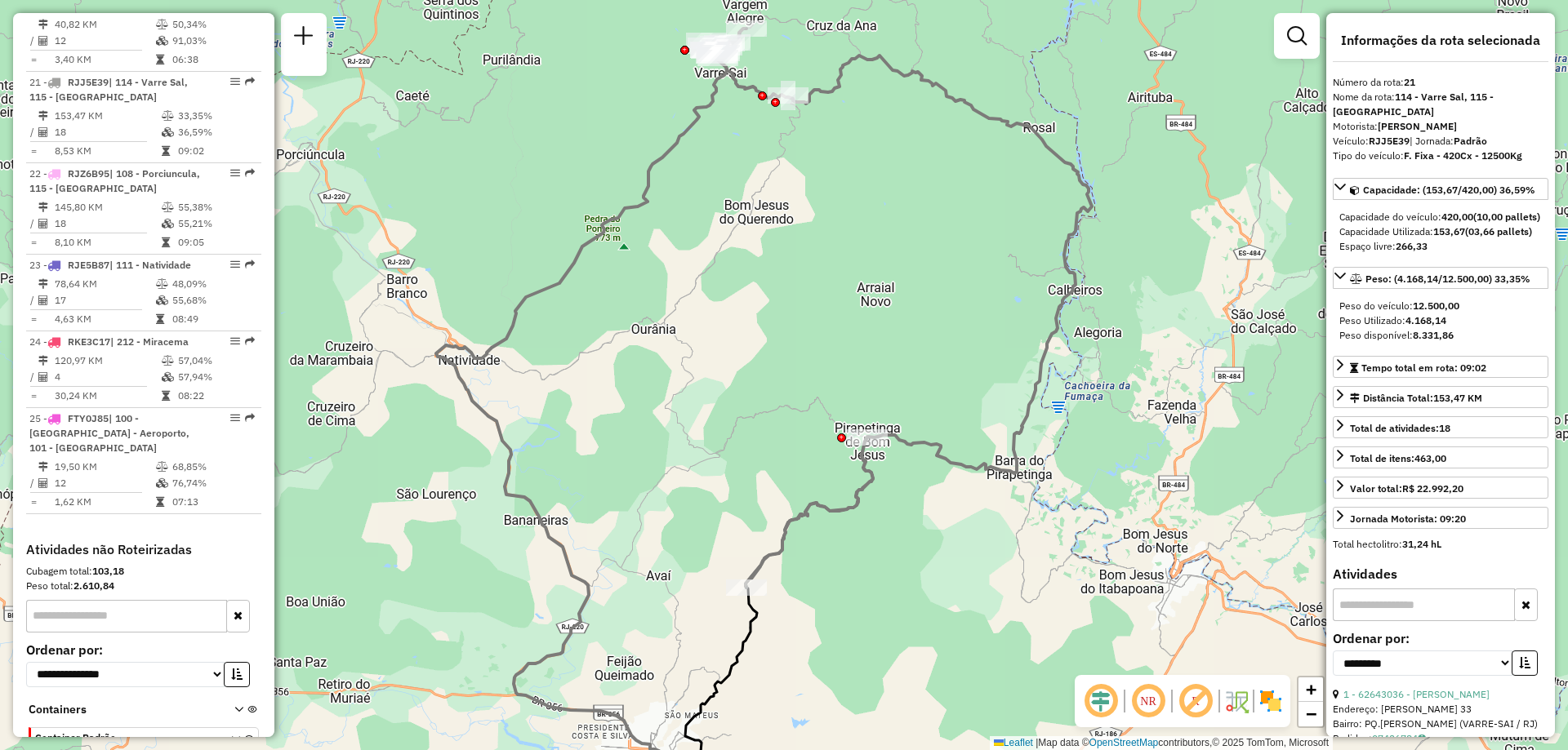
drag, startPoint x: 784, startPoint y: 591, endPoint x: 798, endPoint y: 545, distance: 48.1
click at [798, 545] on div "Janela de atendimento Grade de atendimento Capacidade Transportadoras Veículos …" at bounding box center [784, 375] width 1568 height 750
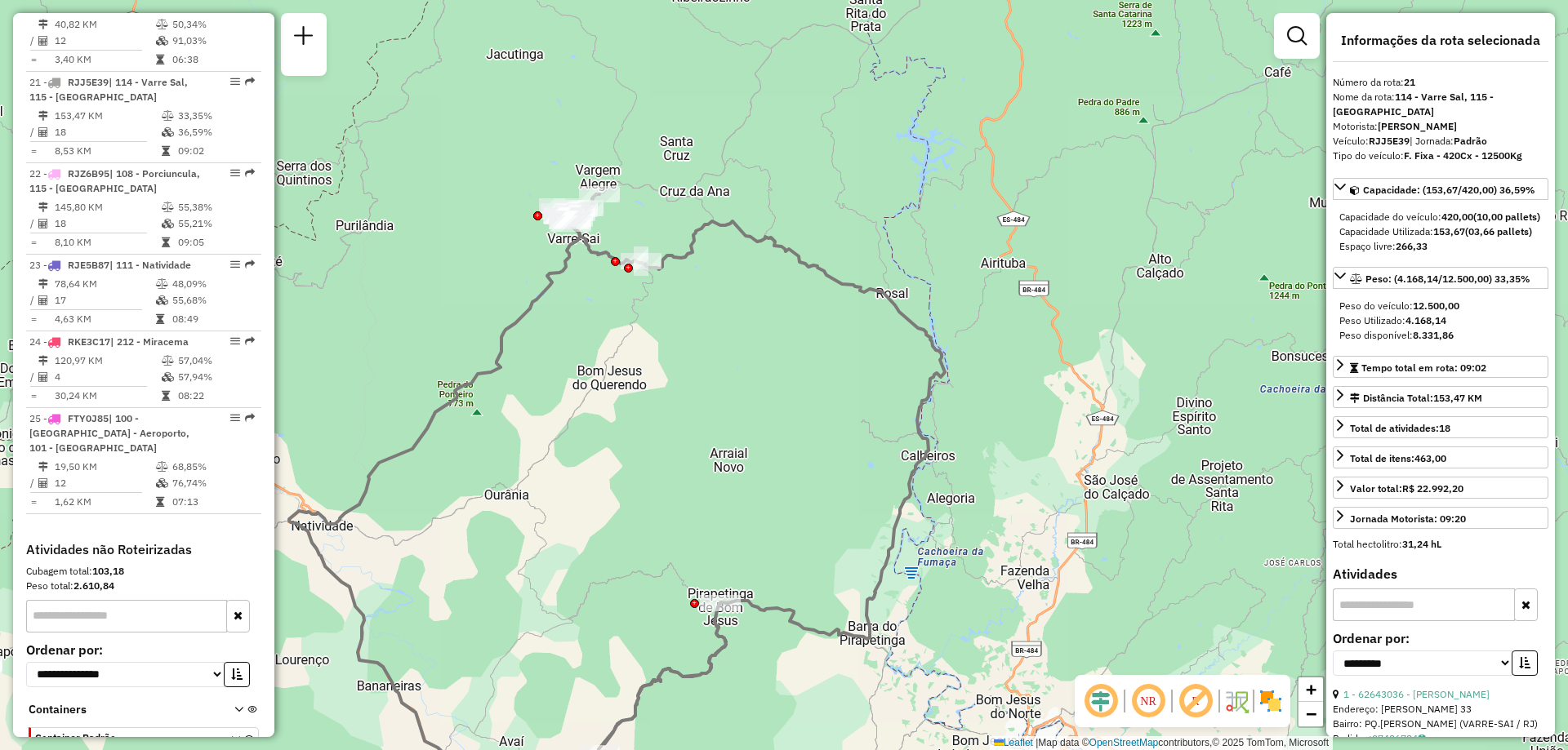
drag, startPoint x: 828, startPoint y: 350, endPoint x: 681, endPoint y: 519, distance: 224.0
click at [681, 519] on div "Janela de atendimento Grade de atendimento Capacidade Transportadoras Veículos …" at bounding box center [784, 375] width 1568 height 750
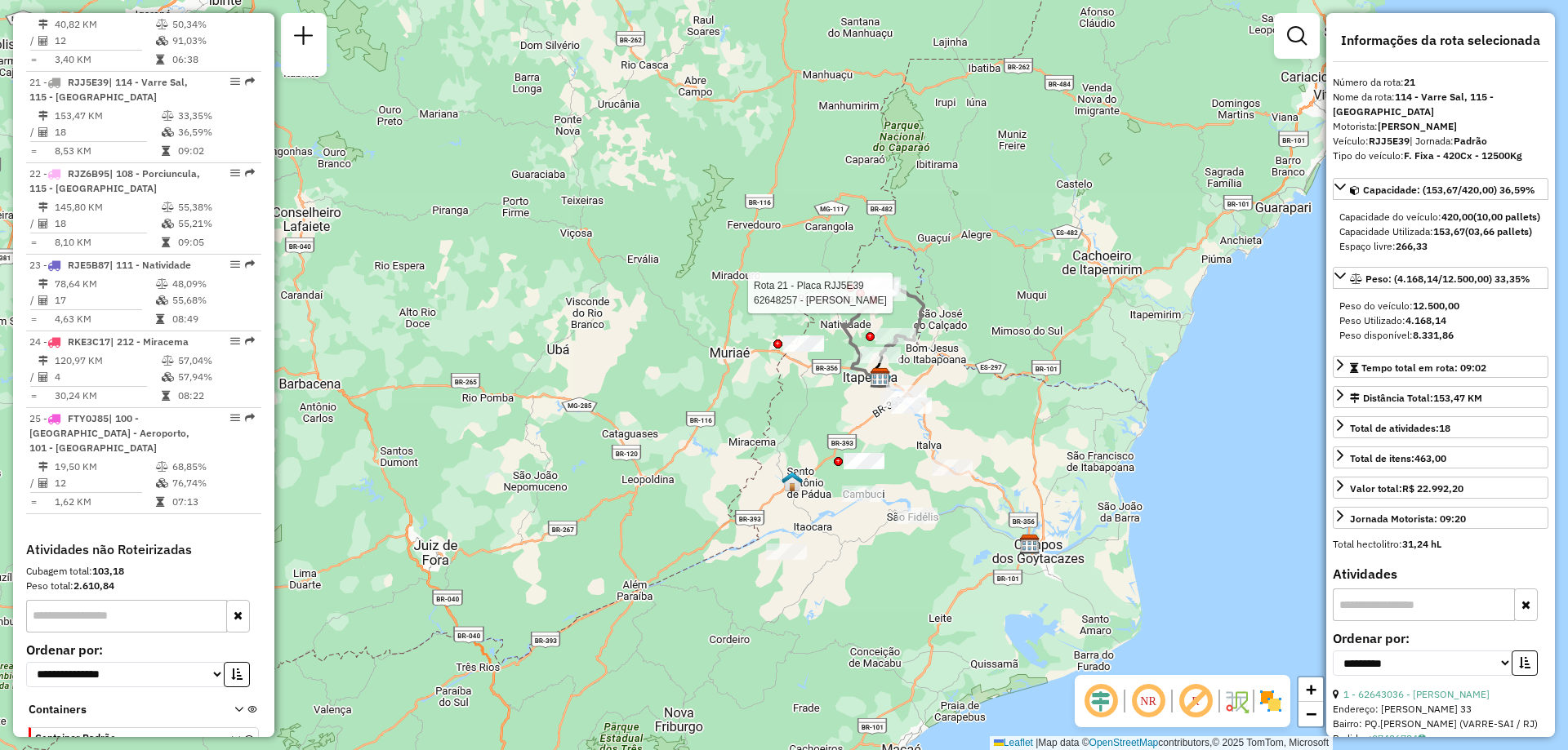
drag, startPoint x: 998, startPoint y: 170, endPoint x: 870, endPoint y: 311, distance: 190.4
click at [870, 304] on div at bounding box center [874, 300] width 9 height 9
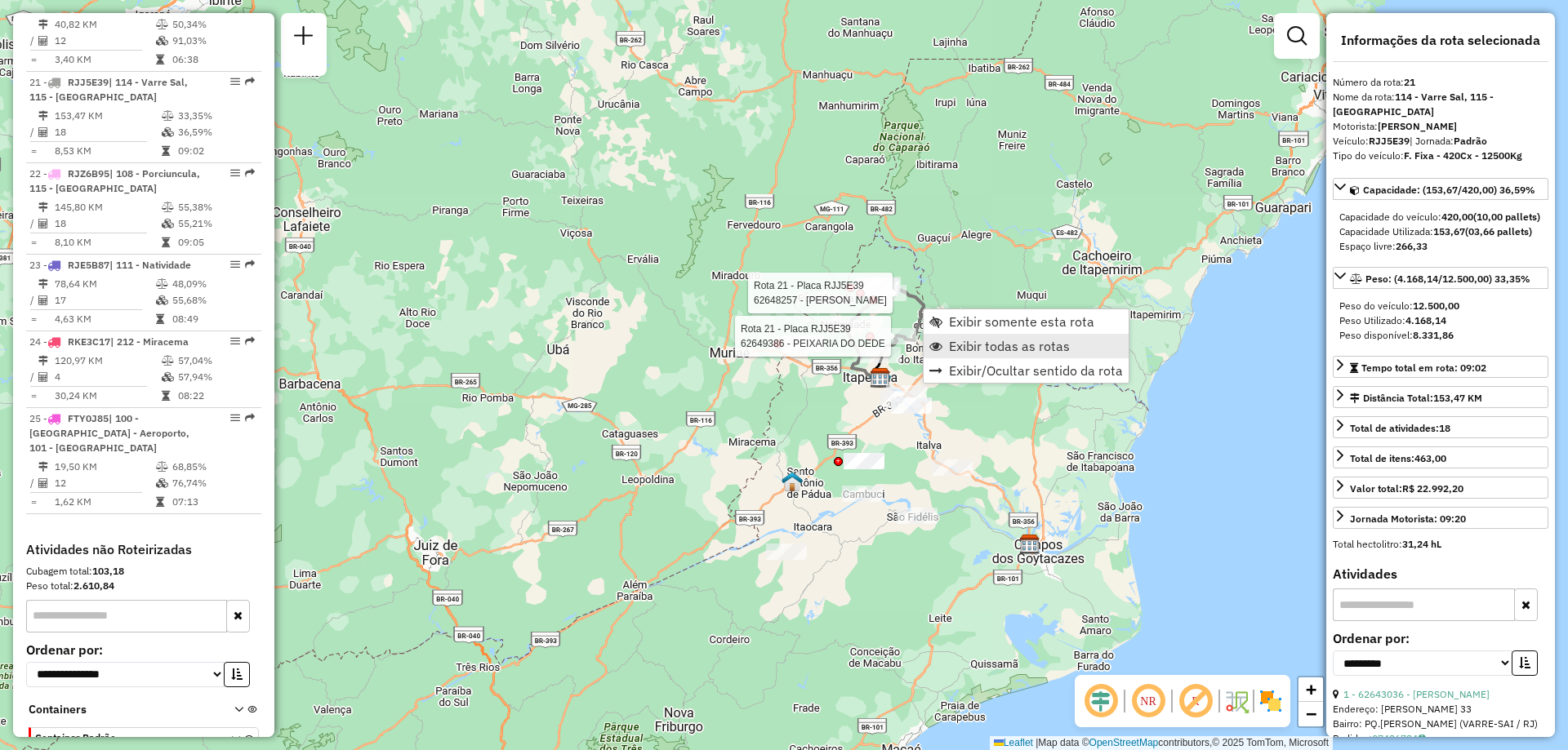
click at [975, 343] on span "Exibir todas as rotas" at bounding box center [1008, 346] width 121 height 13
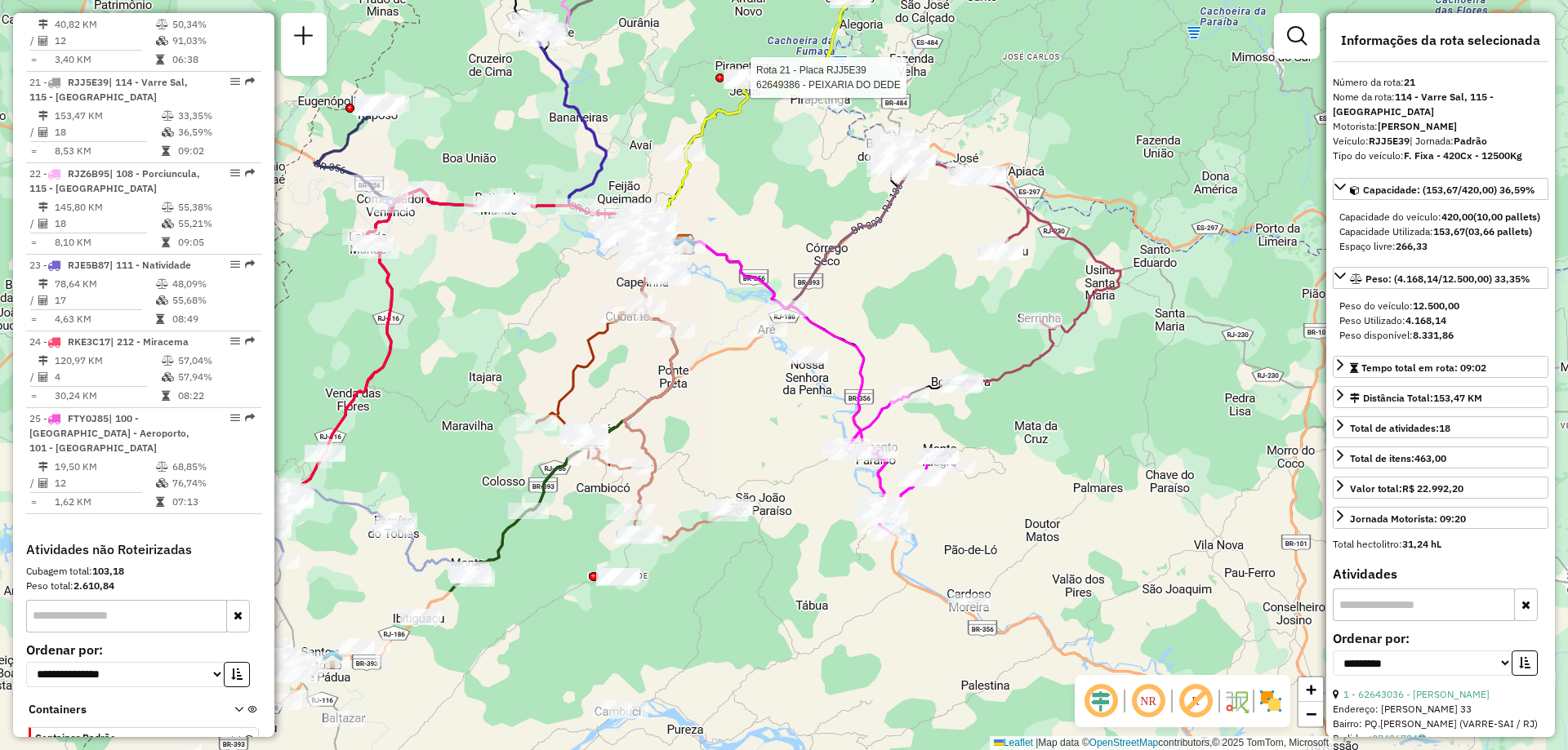
drag, startPoint x: 793, startPoint y: 418, endPoint x: 876, endPoint y: 184, distance: 248.3
click at [876, 184] on div "Rota 21 - Placa RJJ5E39 62649386 - PEIXARIA DO DEDE Rota 21 - Placa RJJ5E39 626…" at bounding box center [784, 375] width 1568 height 750
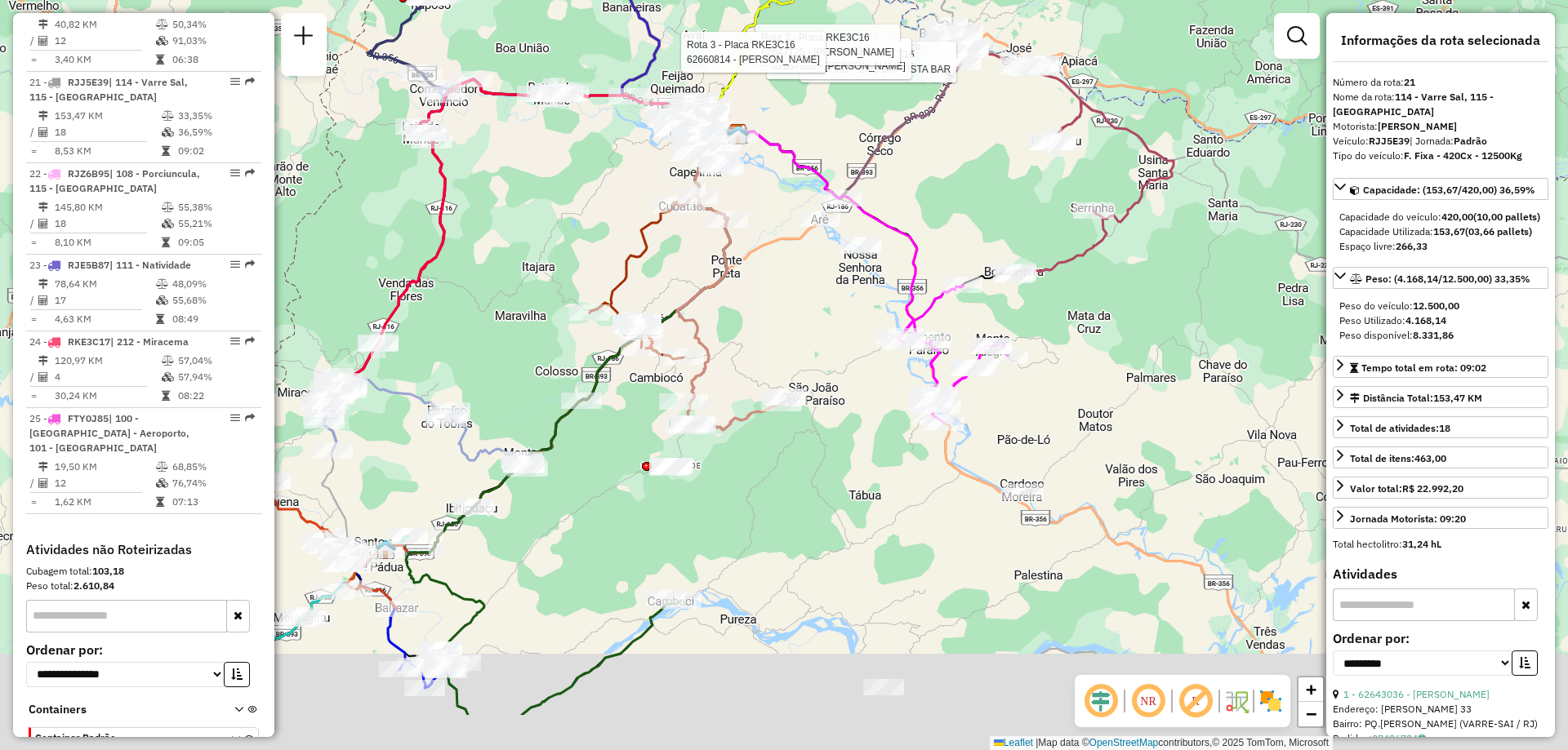
drag, startPoint x: 772, startPoint y: 439, endPoint x: 826, endPoint y: 329, distance: 122.5
click at [826, 329] on div "Rota 21 - Placa RJJ5E39 62649386 - PEIXARIA DO DEDE Rota 21 - Placa RJJ5E39 626…" at bounding box center [784, 375] width 1568 height 750
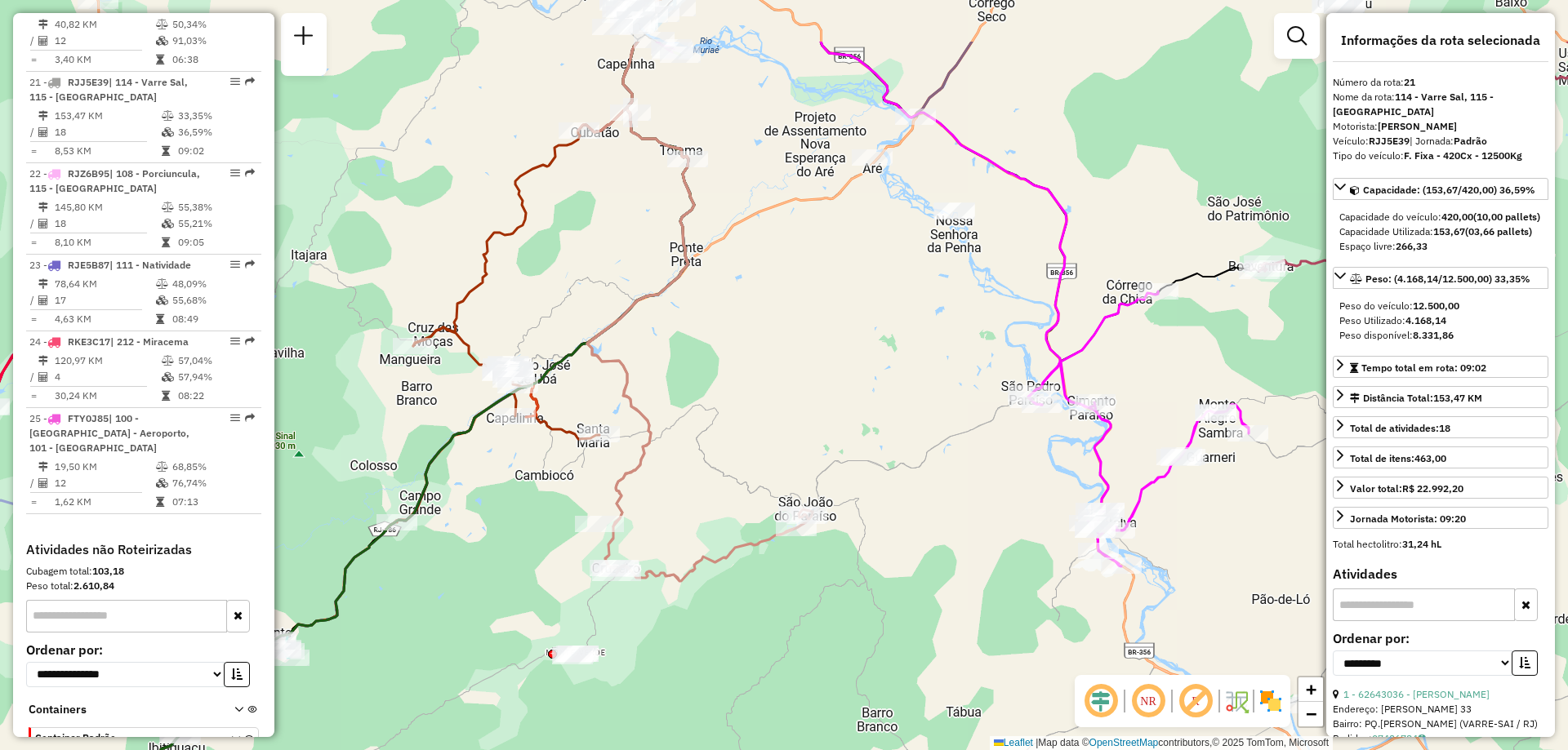
drag, startPoint x: 806, startPoint y: 287, endPoint x: 809, endPoint y: 381, distance: 94.0
click at [809, 381] on div "Rota 21 - Placa RJJ5E39 62649386 - PEIXARIA DO DEDE Rota 21 - Placa RJJ5E39 626…" at bounding box center [784, 375] width 1568 height 750
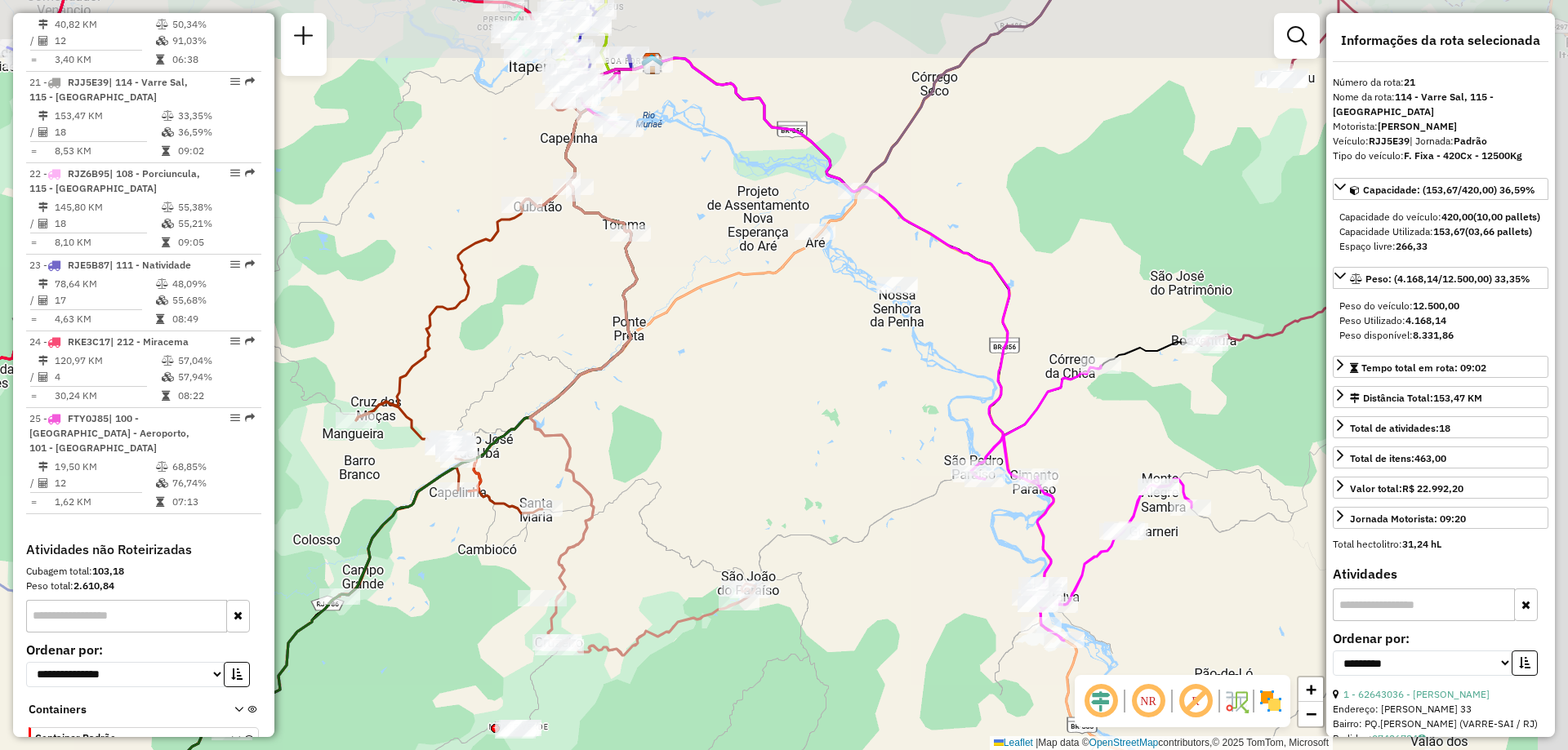
drag, startPoint x: 841, startPoint y: 304, endPoint x: 791, endPoint y: 366, distance: 79.6
click at [791, 366] on div "Rota 21 - Placa RJJ5E39 62649386 - PEIXARIA DO DEDE Rota 21 - Placa RJJ5E39 626…" at bounding box center [784, 375] width 1568 height 750
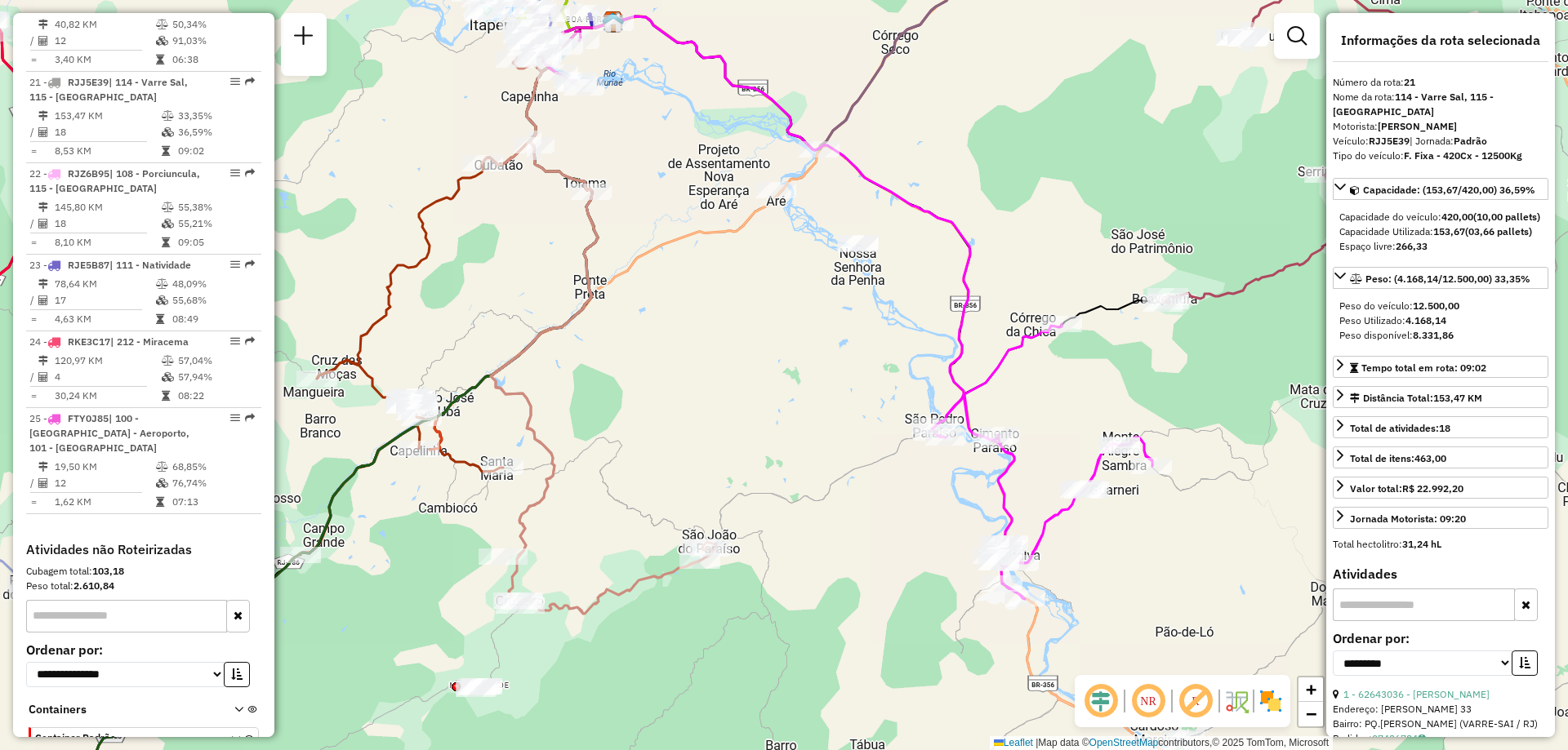
drag, startPoint x: 813, startPoint y: 405, endPoint x: 768, endPoint y: 359, distance: 64.4
click at [768, 359] on div "Rota 21 - Placa RJJ5E39 62649386 - PEIXARIA DO DEDE Rota 21 - Placa RJJ5E39 626…" at bounding box center [784, 375] width 1568 height 750
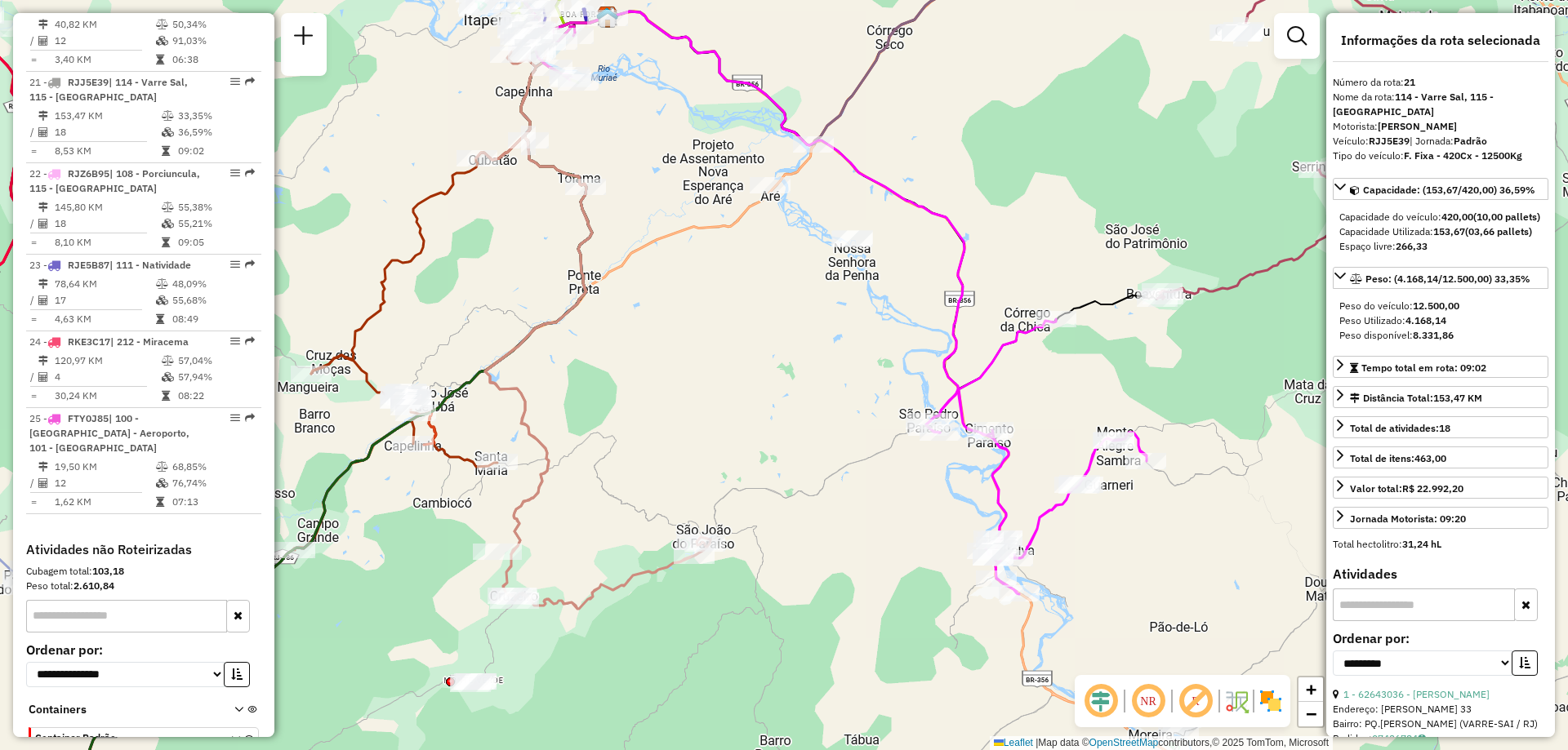
click at [768, 359] on div "Rota 21 - Placa RJJ5E39 62649386 - PEIXARIA DO DEDE Rota 21 - Placa RJJ5E39 626…" at bounding box center [784, 375] width 1568 height 750
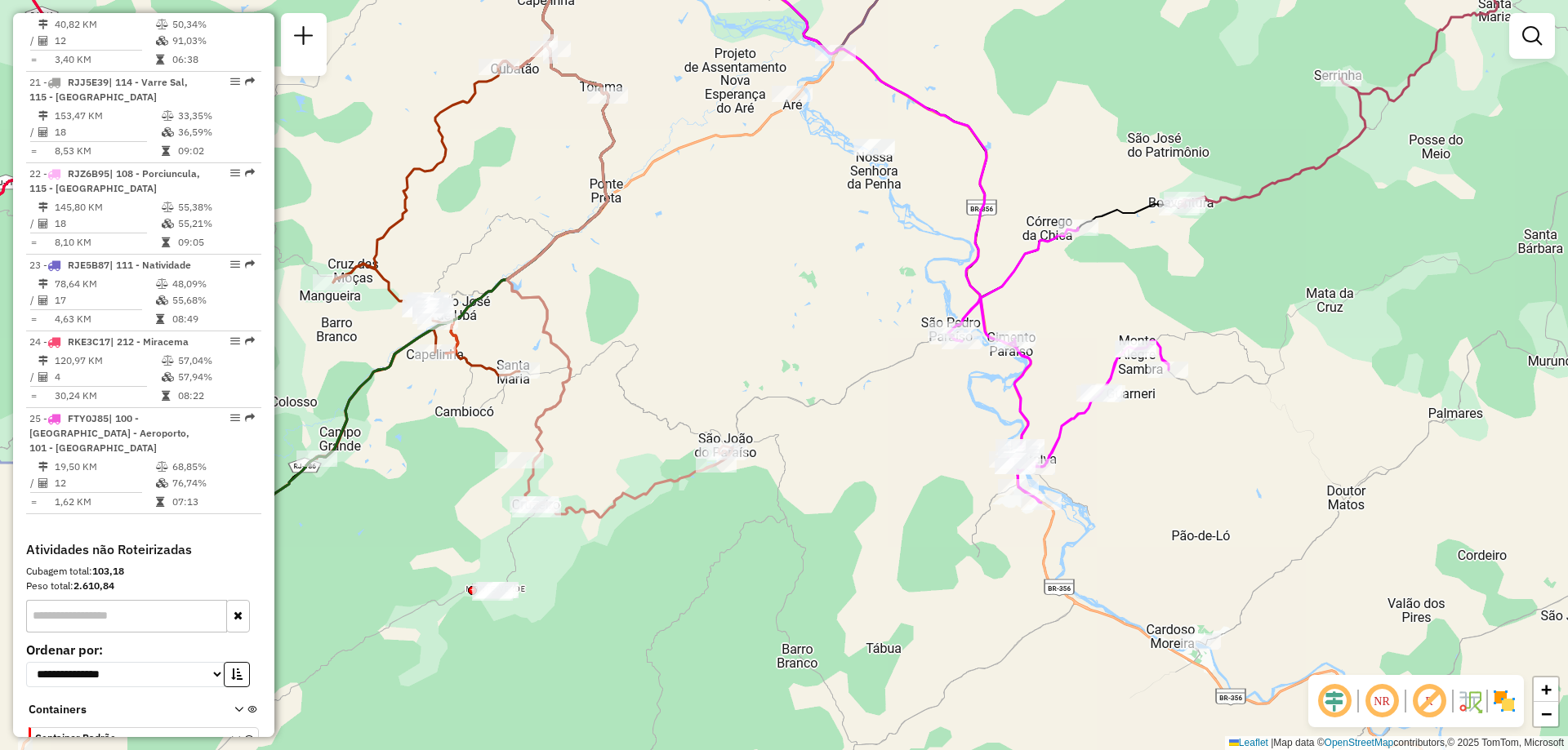
drag, startPoint x: 796, startPoint y: 384, endPoint x: 819, endPoint y: 292, distance: 94.8
click at [819, 292] on div "Janela de atendimento Grade de atendimento Capacidade Transportadoras Veículos …" at bounding box center [784, 375] width 1568 height 750
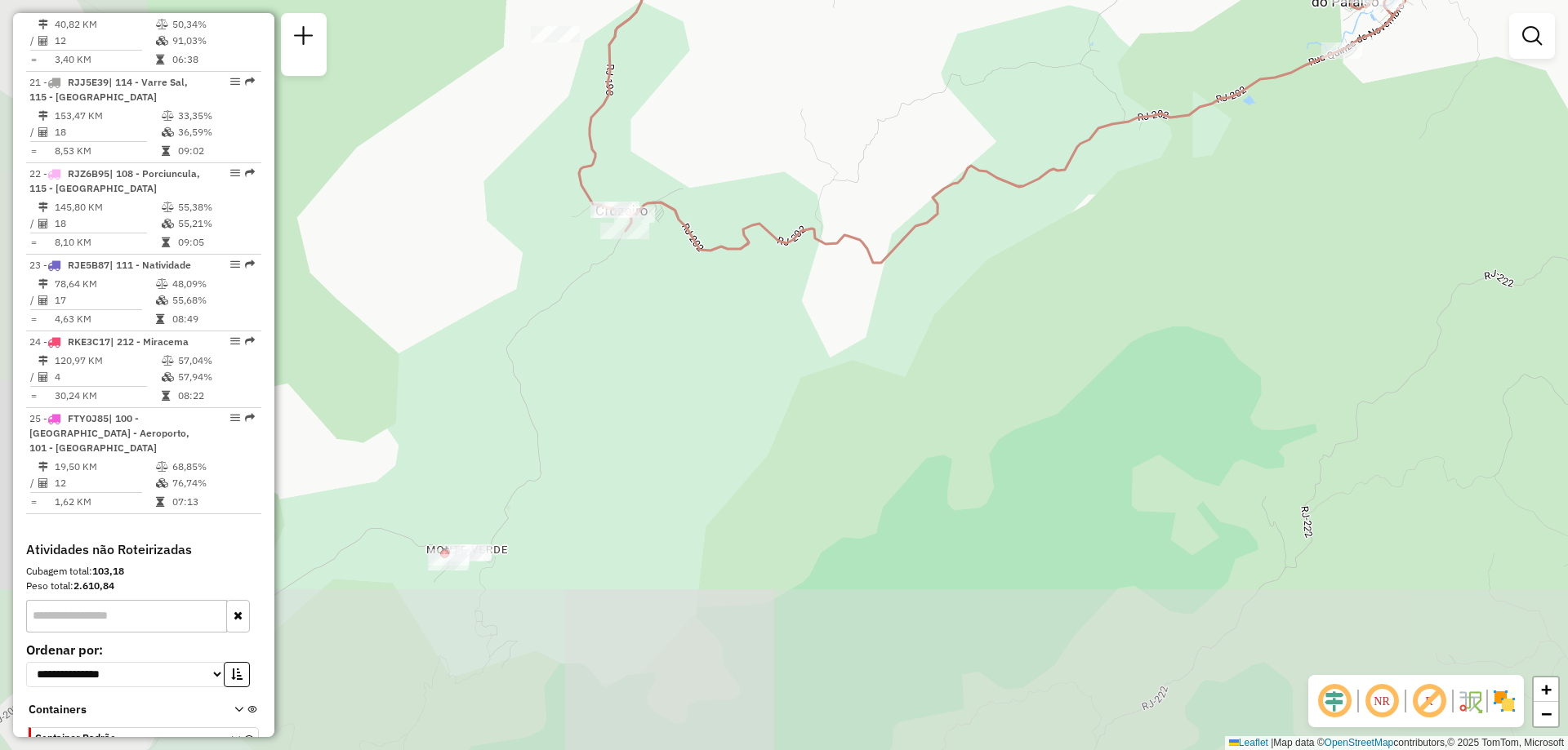
drag, startPoint x: 643, startPoint y: 600, endPoint x: 975, endPoint y: 277, distance: 463.2
click at [975, 277] on div "Janela de atendimento Grade de atendimento Capacidade Transportadoras Veículos …" at bounding box center [784, 375] width 1568 height 750
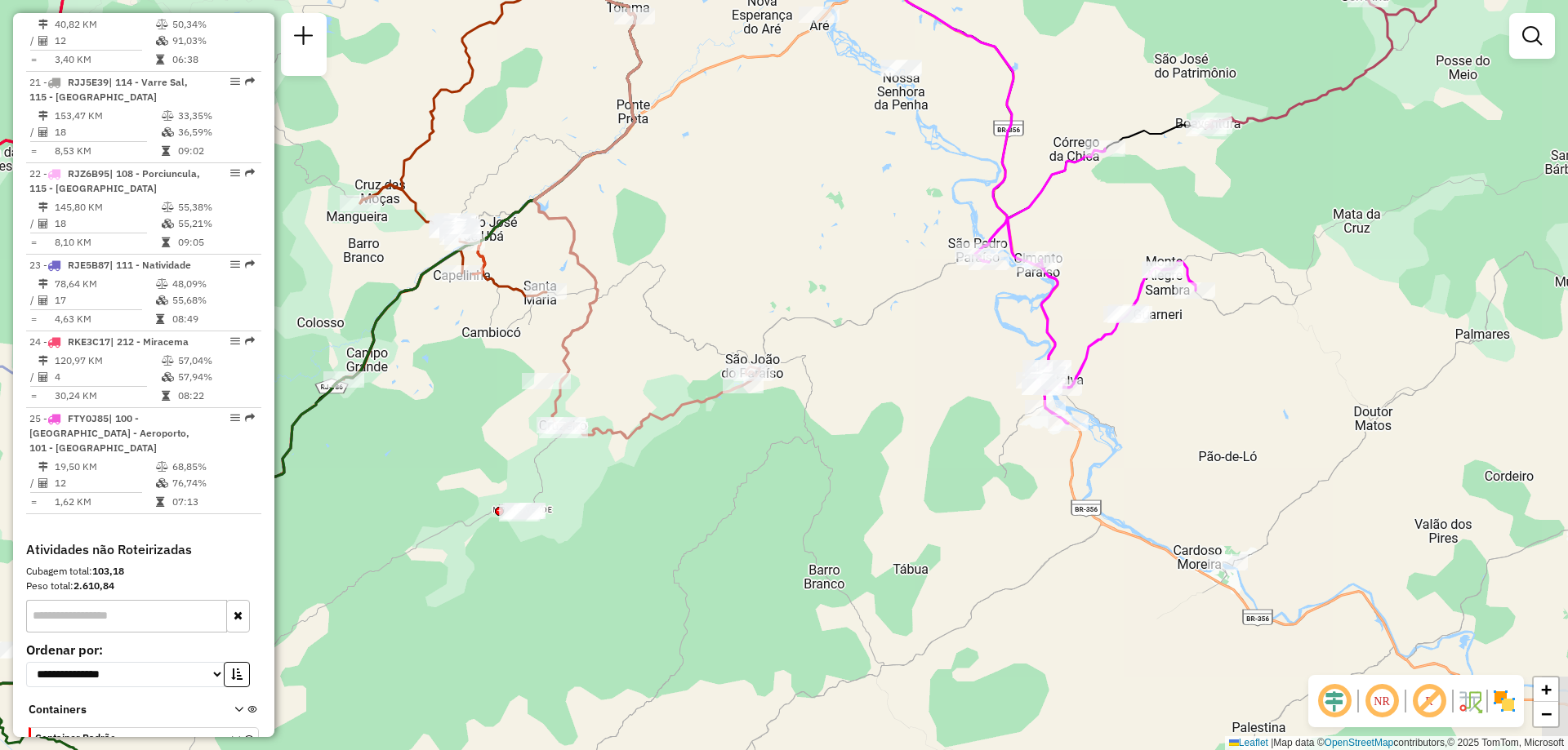
drag, startPoint x: 737, startPoint y: 574, endPoint x: 641, endPoint y: 521, distance: 109.7
click at [641, 521] on div "Janela de atendimento Grade de atendimento Capacidade Transportadoras Veículos …" at bounding box center [784, 375] width 1568 height 750
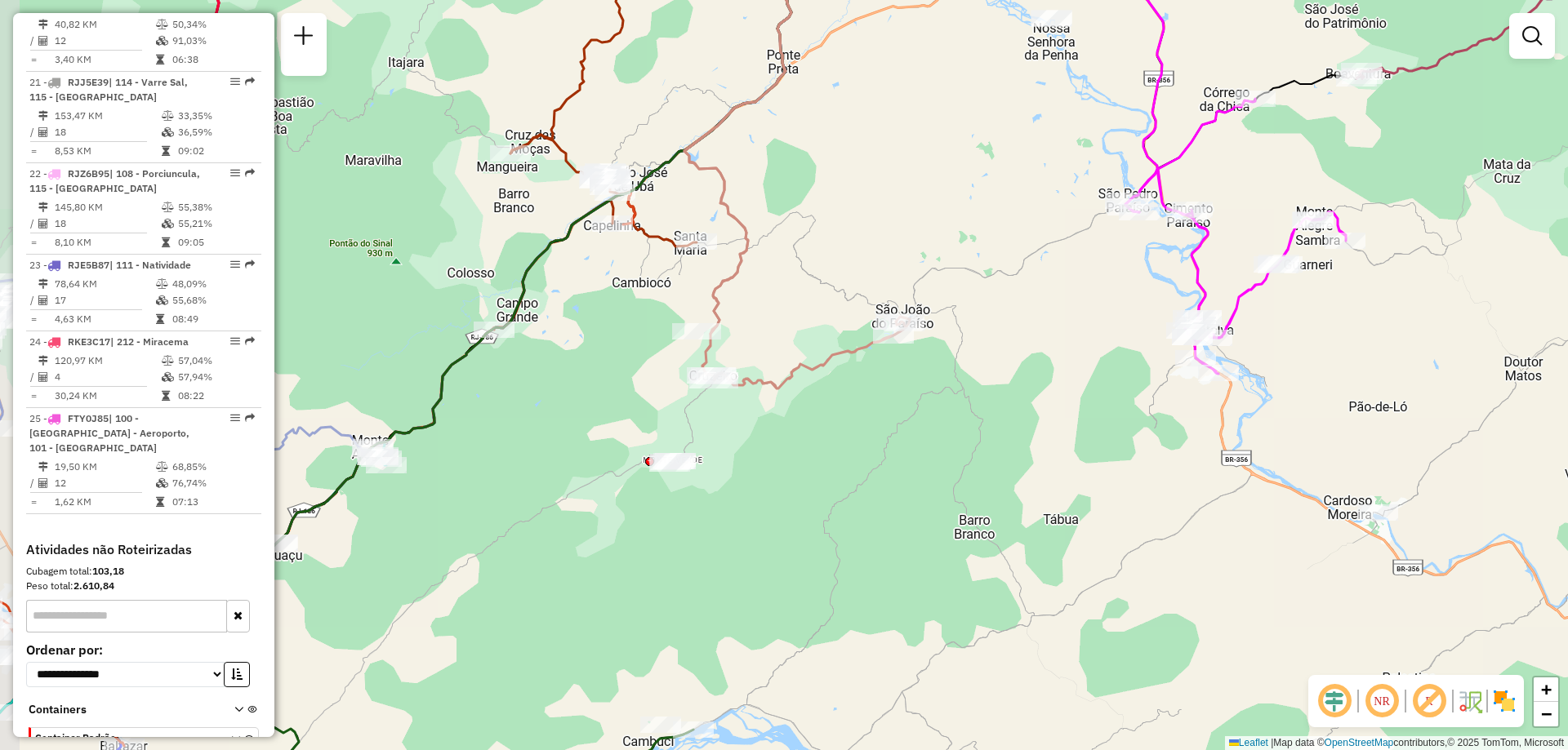
drag, startPoint x: 672, startPoint y: 497, endPoint x: 822, endPoint y: 447, distance: 158.1
click at [822, 447] on div "Janela de atendimento Grade de atendimento Capacidade Transportadoras Veículos …" at bounding box center [784, 375] width 1568 height 750
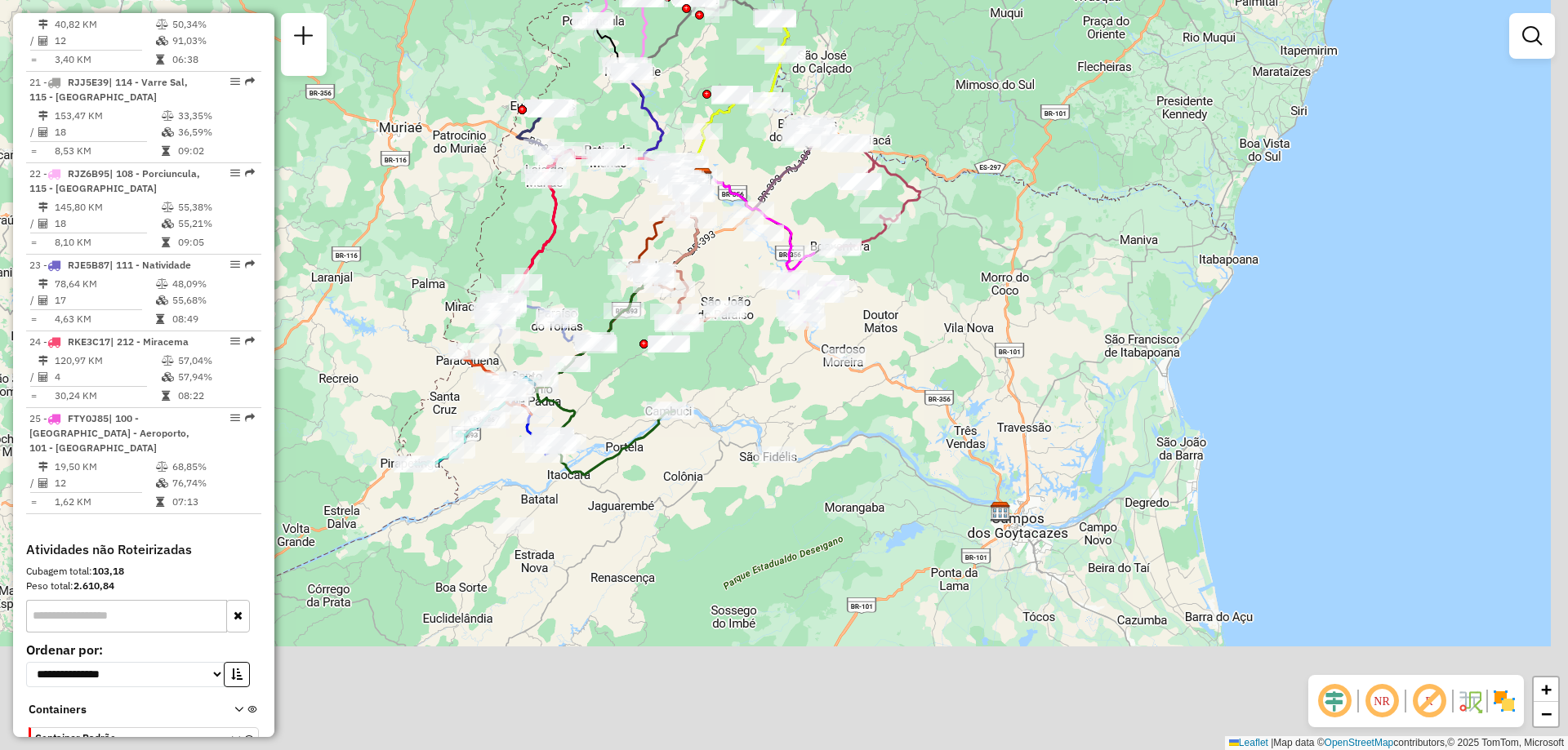
drag, startPoint x: 712, startPoint y: 560, endPoint x: 682, endPoint y: 512, distance: 56.6
click at [682, 512] on div "Janela de atendimento Grade de atendimento Capacidade Transportadoras Veículos …" at bounding box center [784, 375] width 1568 height 750
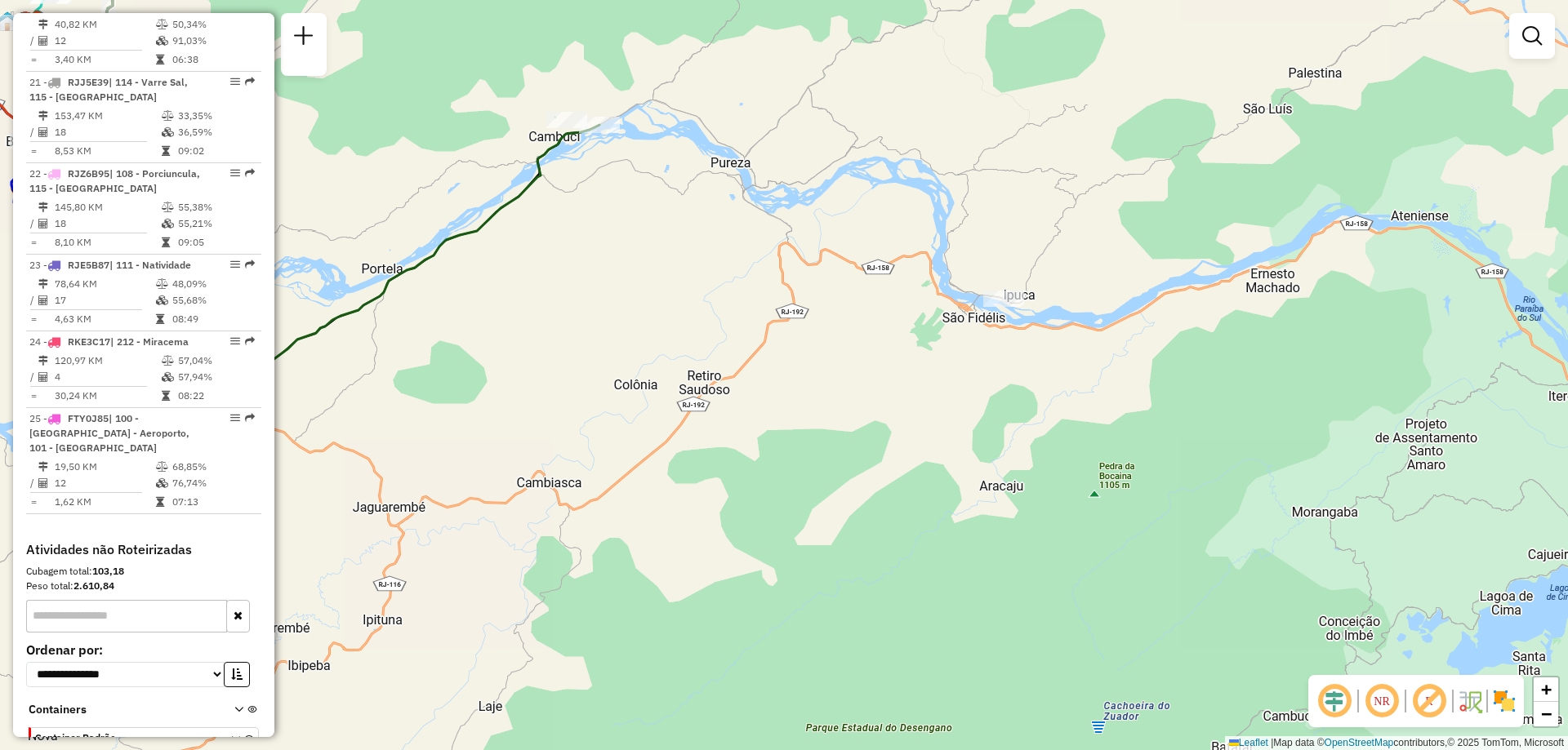
click at [849, 439] on div "Janela de atendimento Grade de atendimento Capacidade Transportadoras Veículos …" at bounding box center [784, 375] width 1568 height 750
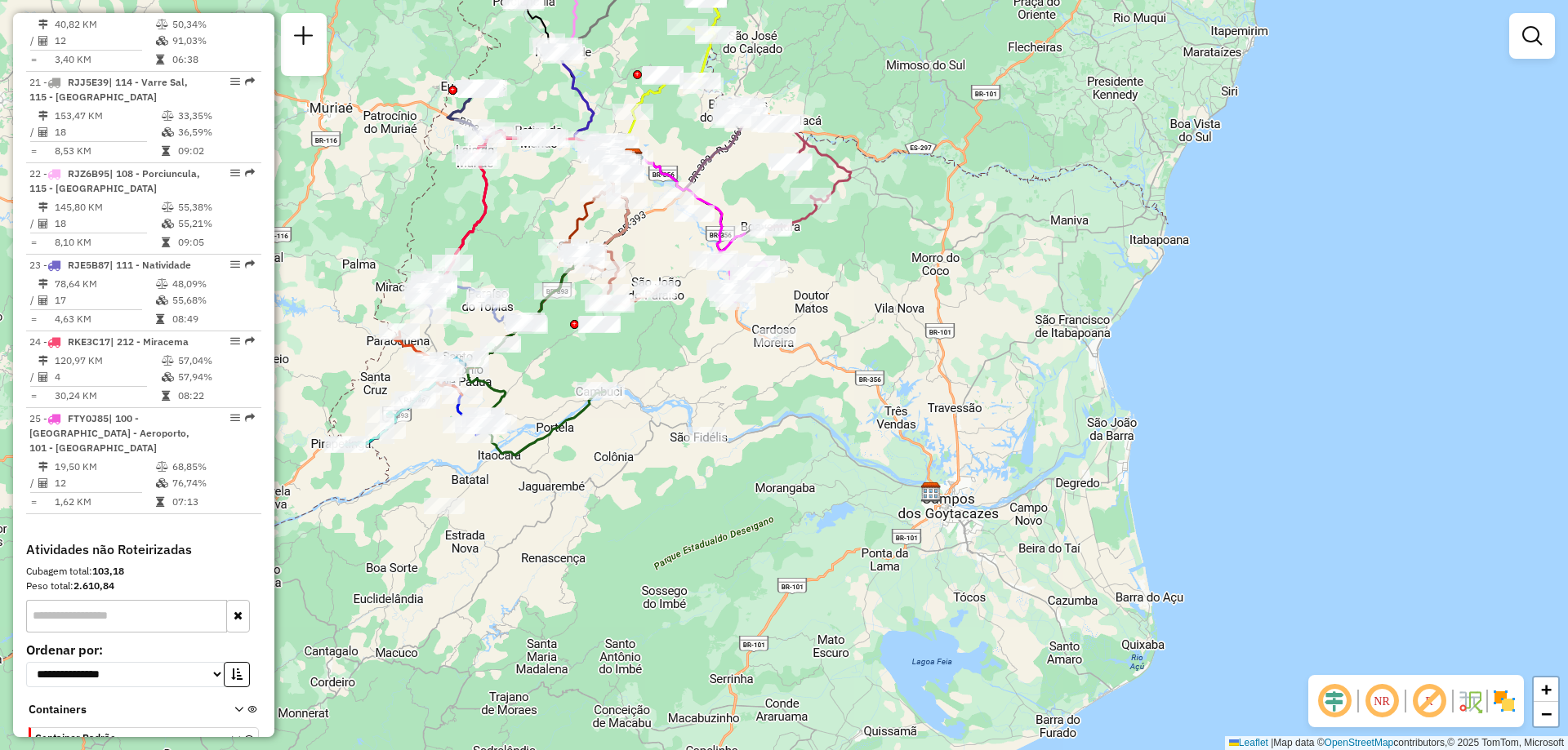
drag, startPoint x: 584, startPoint y: 440, endPoint x: 594, endPoint y: 470, distance: 31.6
click at [594, 470] on div "Janela de atendimento Grade de atendimento Capacidade Transportadoras Veículos …" at bounding box center [784, 375] width 1568 height 750
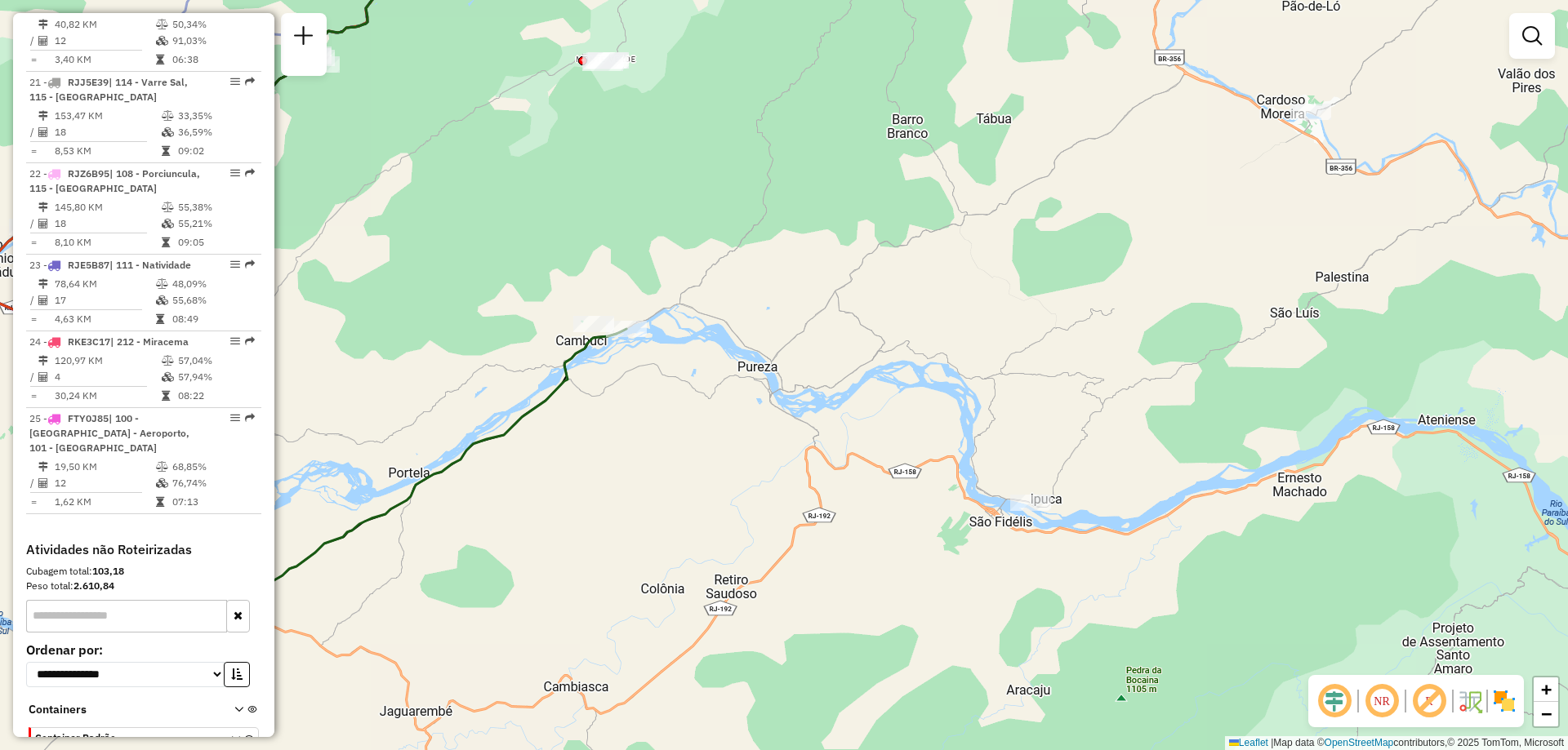
drag, startPoint x: 663, startPoint y: 444, endPoint x: 768, endPoint y: 428, distance: 106.2
click at [768, 428] on div "Janela de atendimento Grade de atendimento Capacidade Transportadoras Veículos …" at bounding box center [784, 375] width 1568 height 750
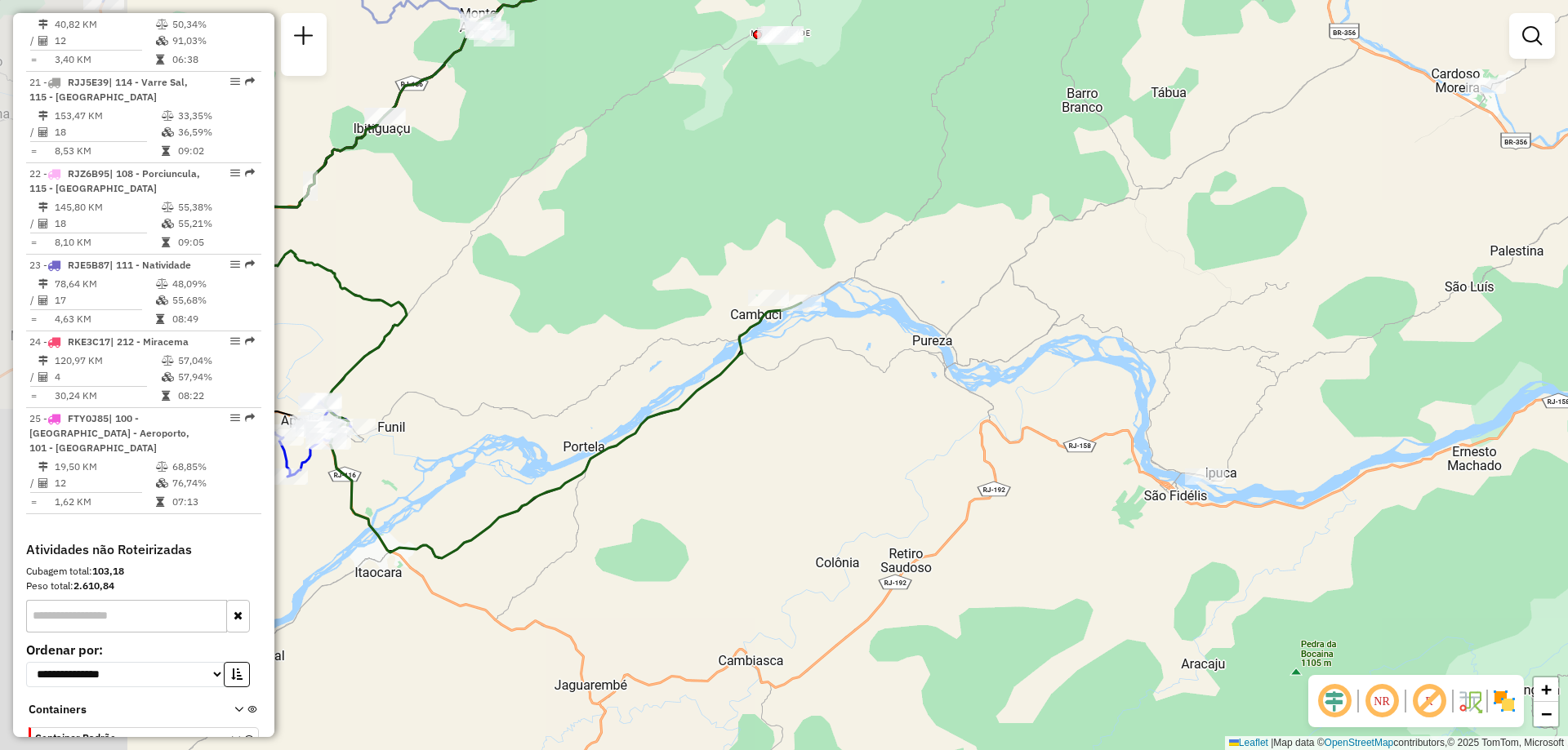
drag, startPoint x: 602, startPoint y: 447, endPoint x: 785, endPoint y: 415, distance: 185.8
click at [785, 416] on div "Janela de atendimento Grade de atendimento Capacidade Transportadoras Veículos …" at bounding box center [784, 375] width 1568 height 750
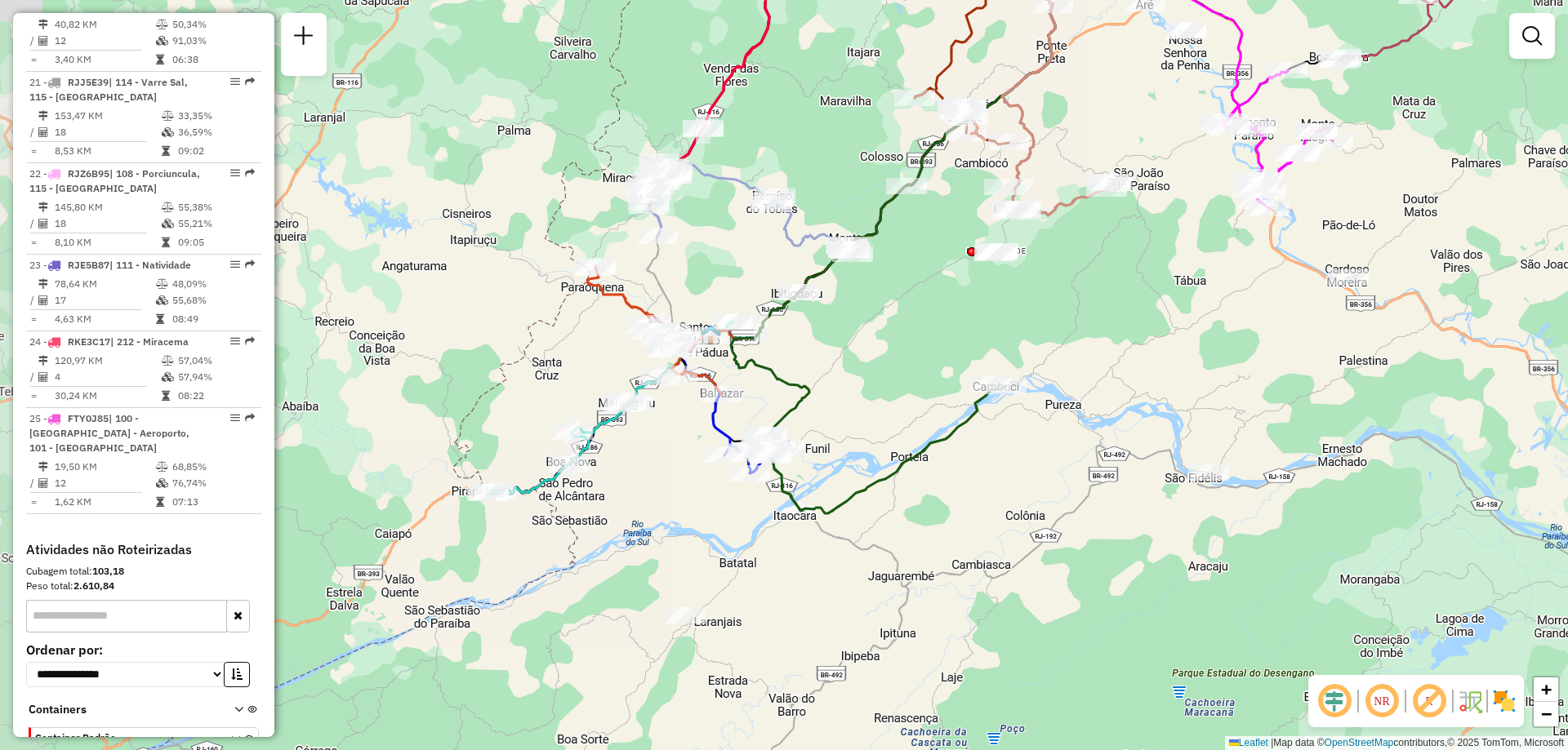
drag, startPoint x: 710, startPoint y: 367, endPoint x: 921, endPoint y: 392, distance: 212.5
click at [921, 392] on div "Janela de atendimento Grade de atendimento Capacidade Transportadoras Veículos …" at bounding box center [784, 375] width 1568 height 750
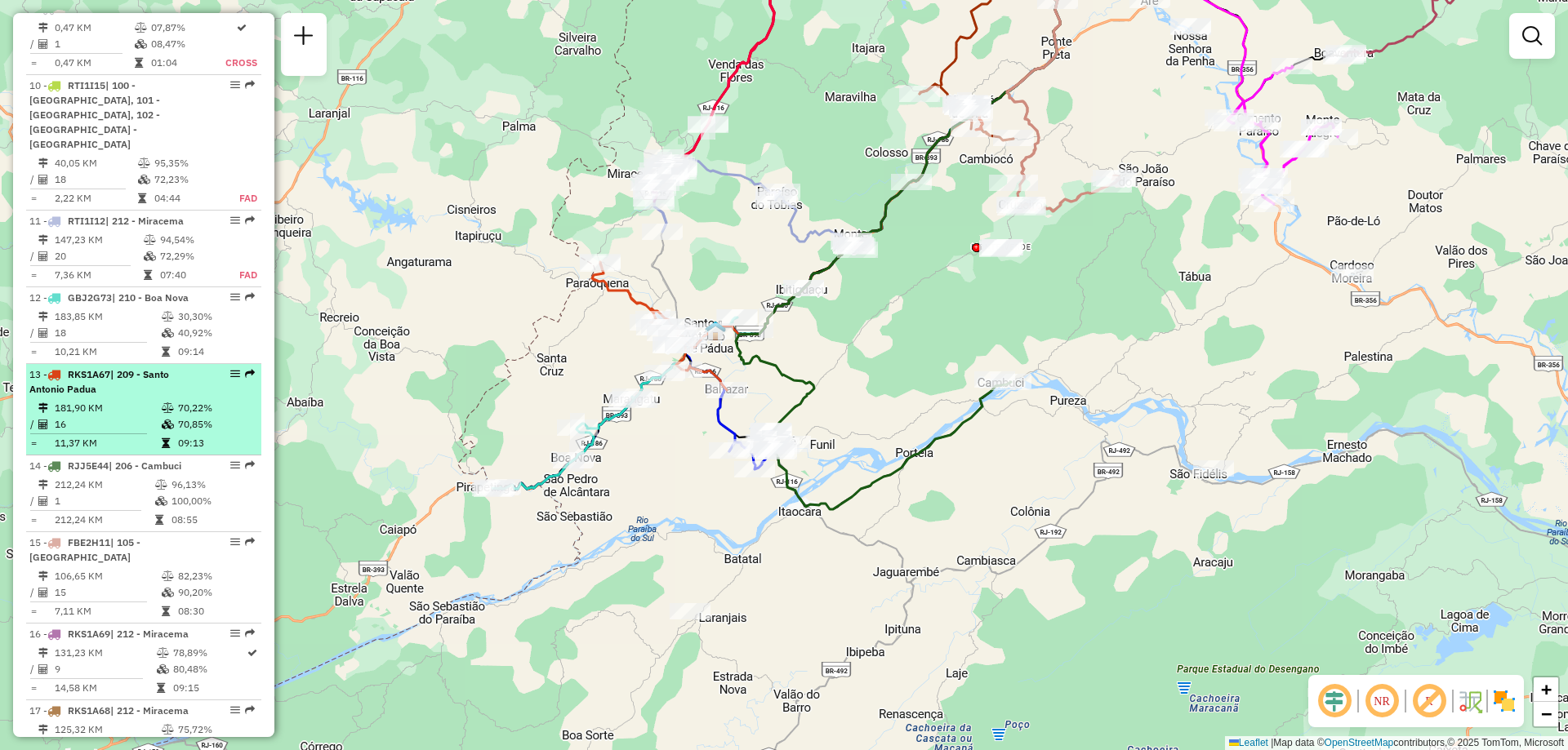
scroll to position [1185, 0]
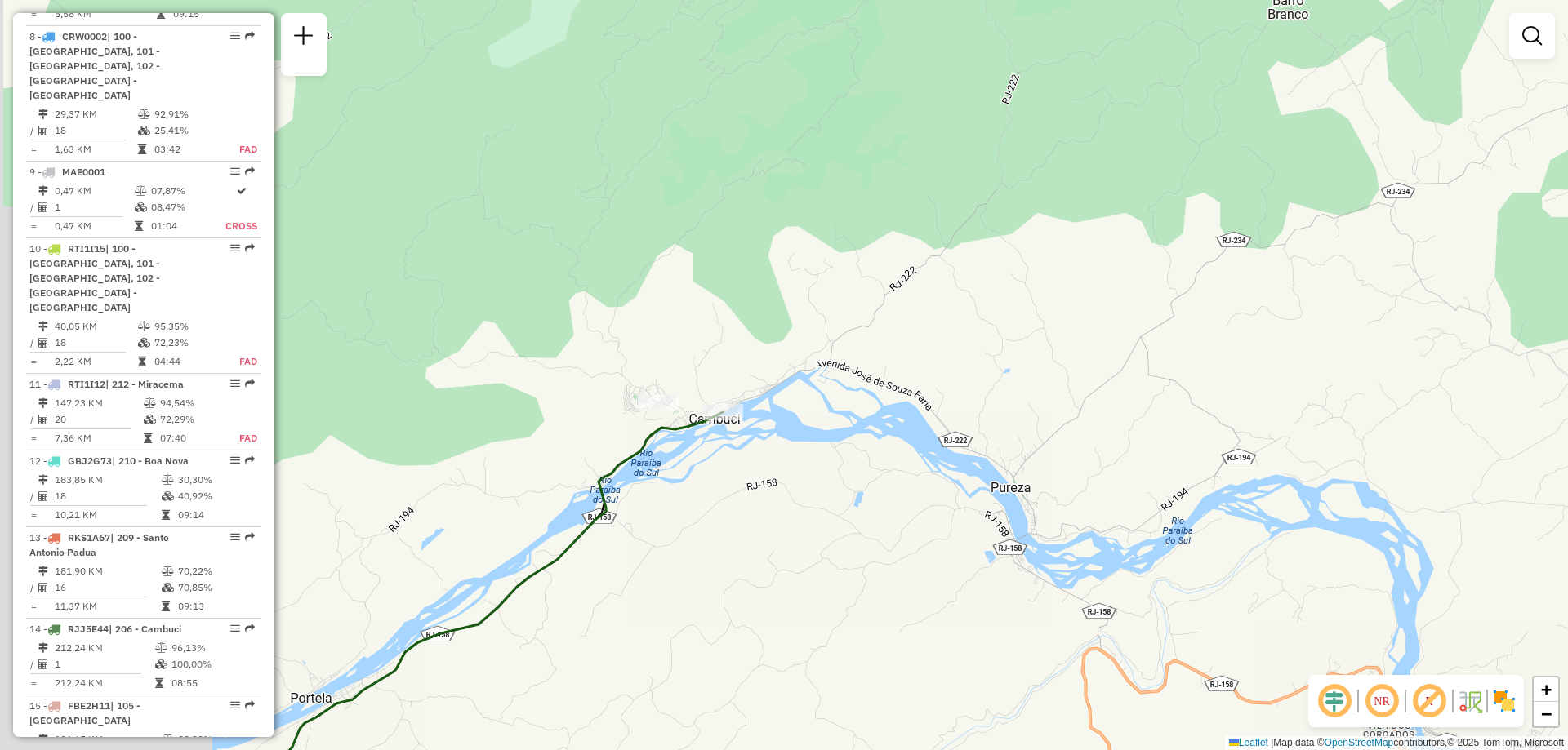
drag, startPoint x: 735, startPoint y: 326, endPoint x: 949, endPoint y: 260, distance: 223.9
click at [949, 260] on div "Janela de atendimento Grade de atendimento Capacidade Transportadoras Veículos …" at bounding box center [784, 375] width 1568 height 750
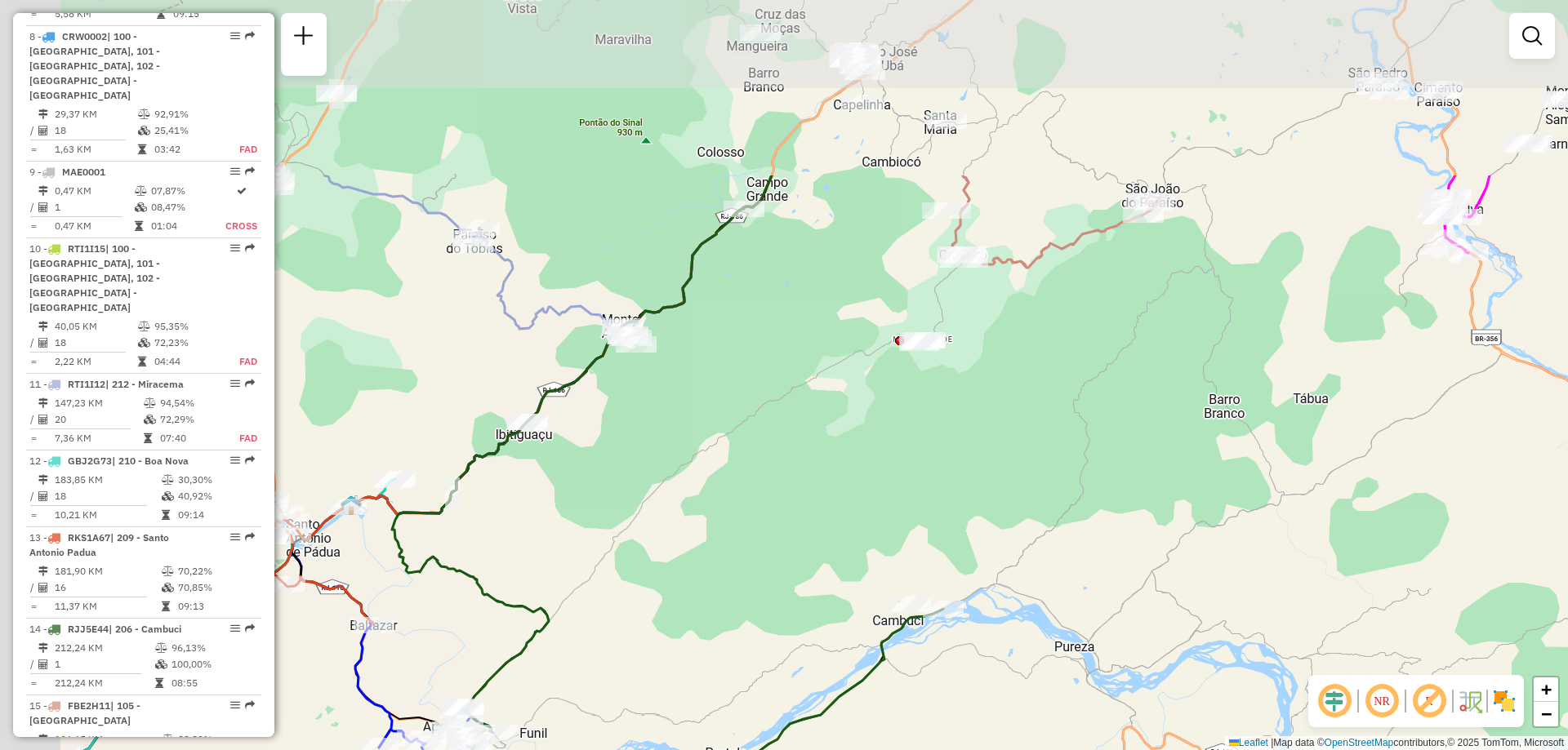
drag, startPoint x: 760, startPoint y: 369, endPoint x: 894, endPoint y: 462, distance: 163.1
click at [894, 462] on div "Janela de atendimento Grade de atendimento Capacidade Transportadoras Veículos …" at bounding box center [784, 375] width 1568 height 750
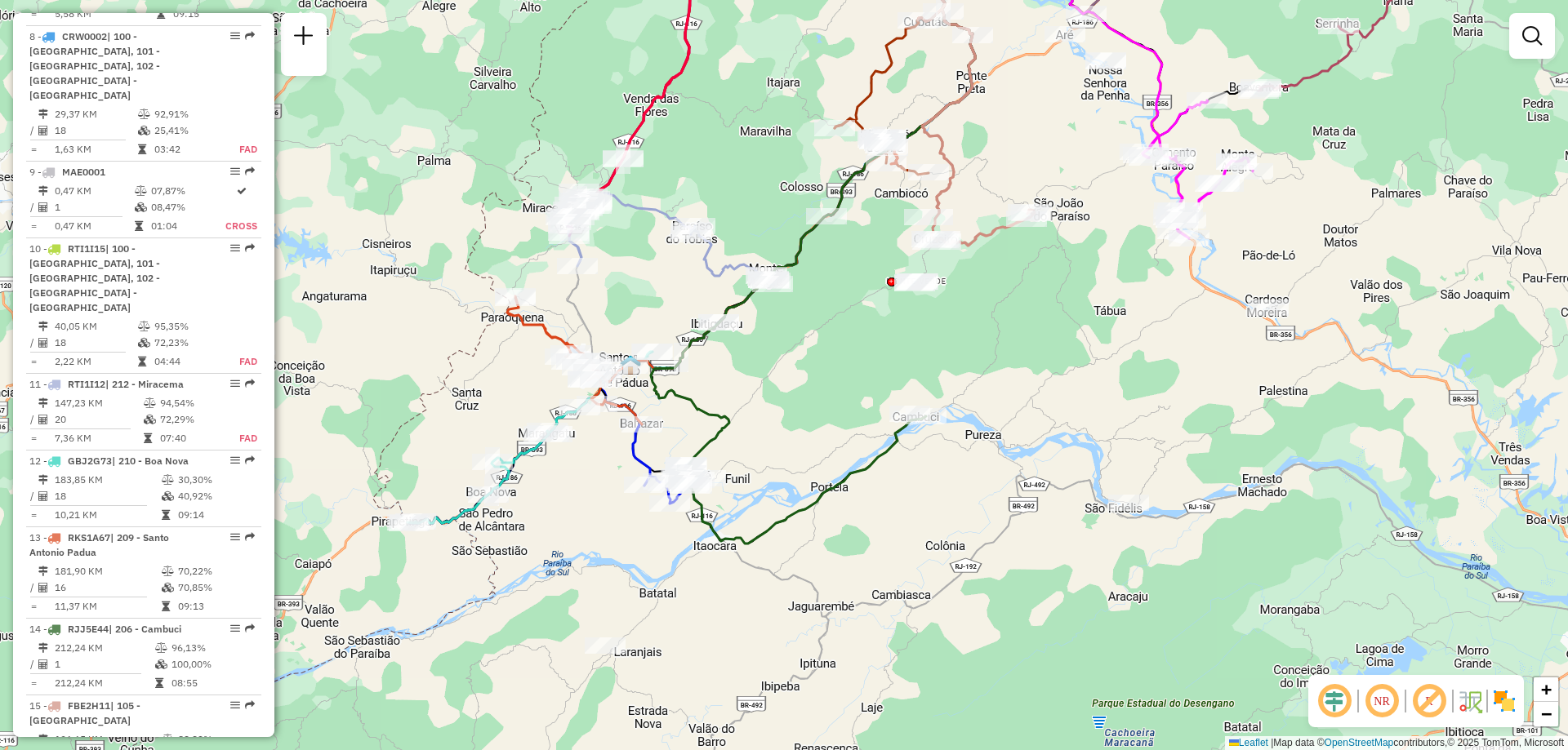
drag, startPoint x: 899, startPoint y: 370, endPoint x: 927, endPoint y: 352, distance: 33.3
click at [927, 352] on div "Janela de atendimento Grade de atendimento Capacidade Transportadoras Veículos …" at bounding box center [784, 375] width 1568 height 750
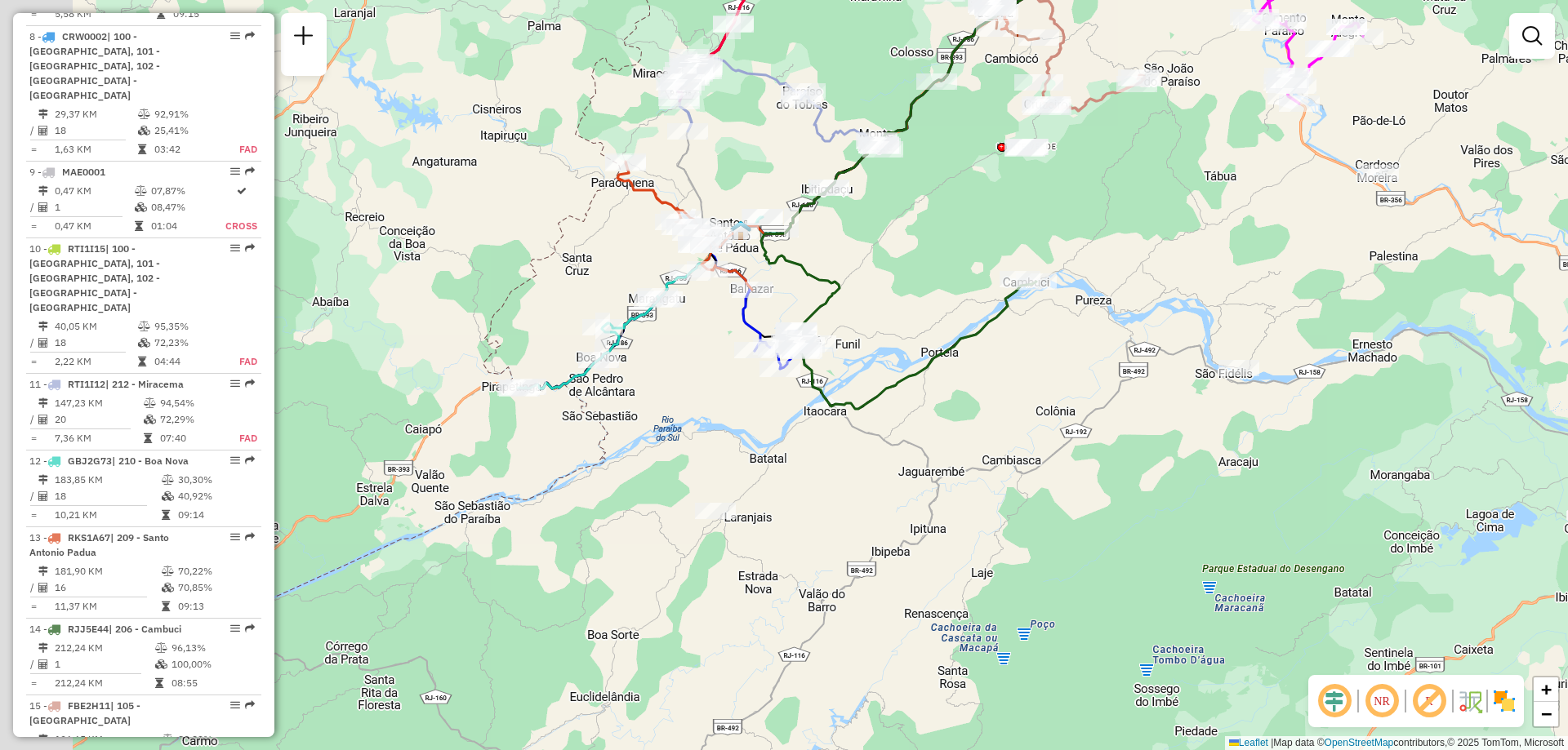
drag, startPoint x: 870, startPoint y: 541, endPoint x: 904, endPoint y: 464, distance: 84.2
click at [904, 464] on div "Janela de atendimento Grade de atendimento Capacidade Transportadoras Veículos …" at bounding box center [784, 375] width 1568 height 750
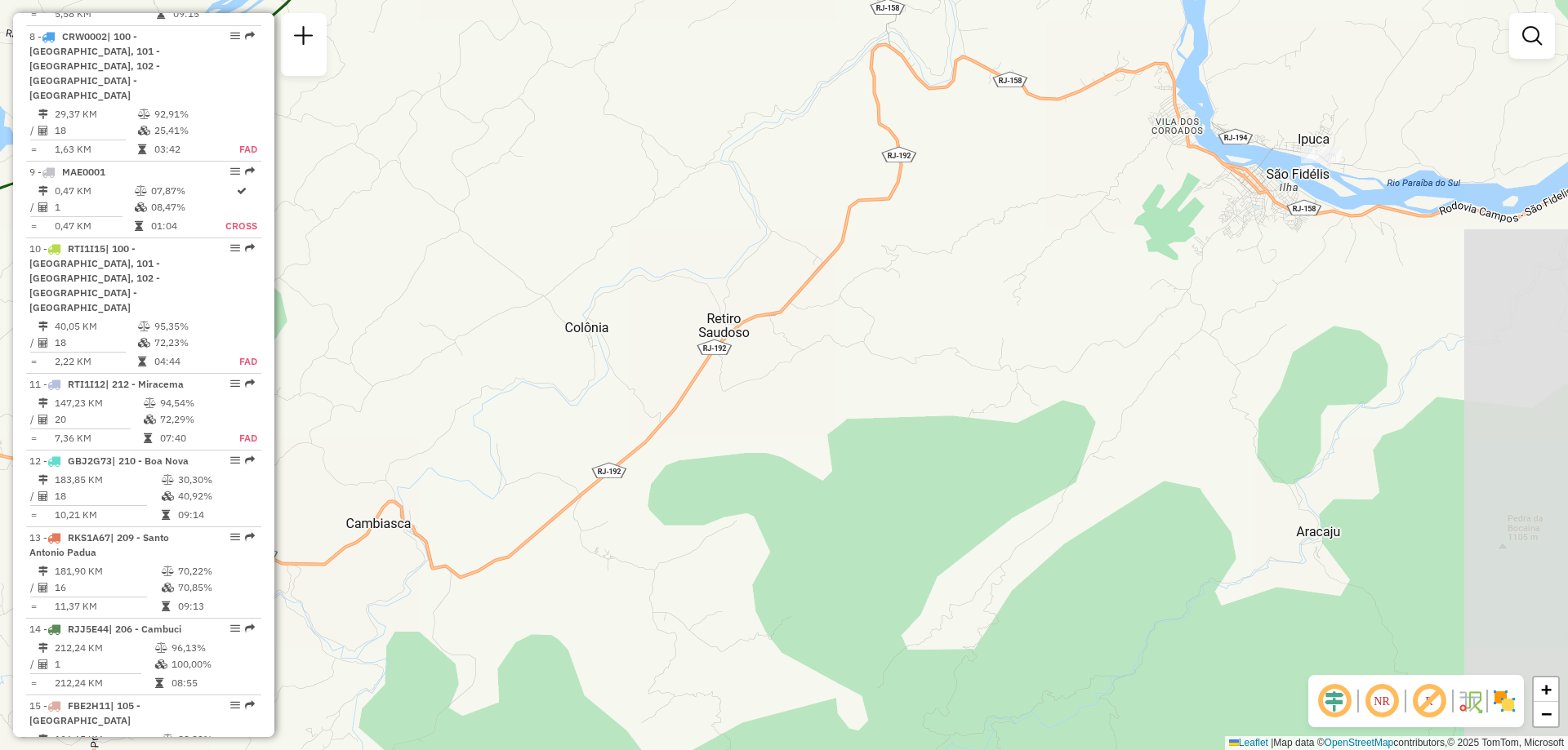
drag, startPoint x: 1326, startPoint y: 319, endPoint x: 1077, endPoint y: 332, distance: 249.3
click at [1077, 332] on div "Janela de atendimento Grade de atendimento Capacidade Transportadoras Veículos …" at bounding box center [784, 375] width 1568 height 750
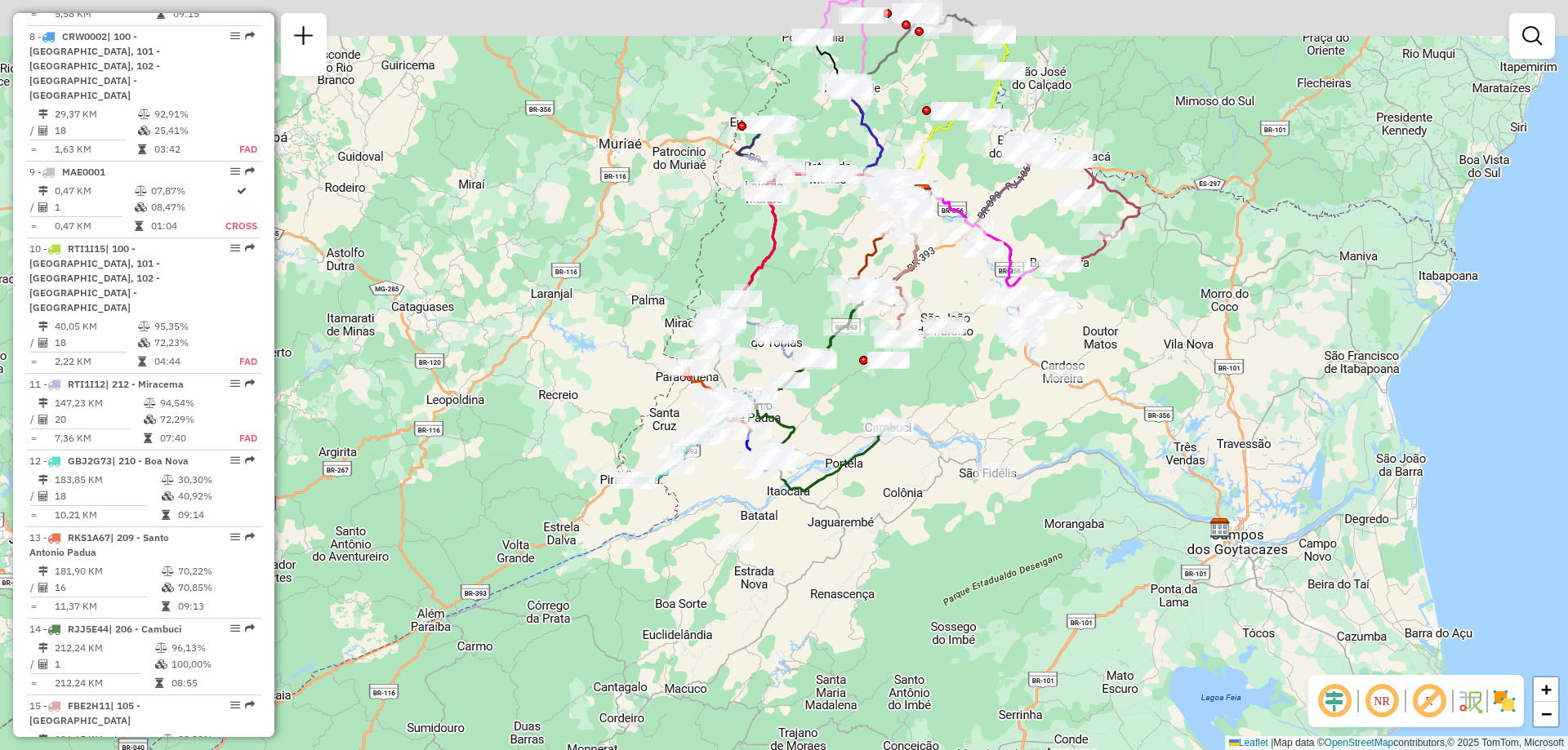
drag, startPoint x: 849, startPoint y: 427, endPoint x: 935, endPoint y: 484, distance: 103.2
click at [936, 487] on div "Janela de atendimento Grade de atendimento Capacidade Transportadoras Veículos …" at bounding box center [784, 375] width 1568 height 750
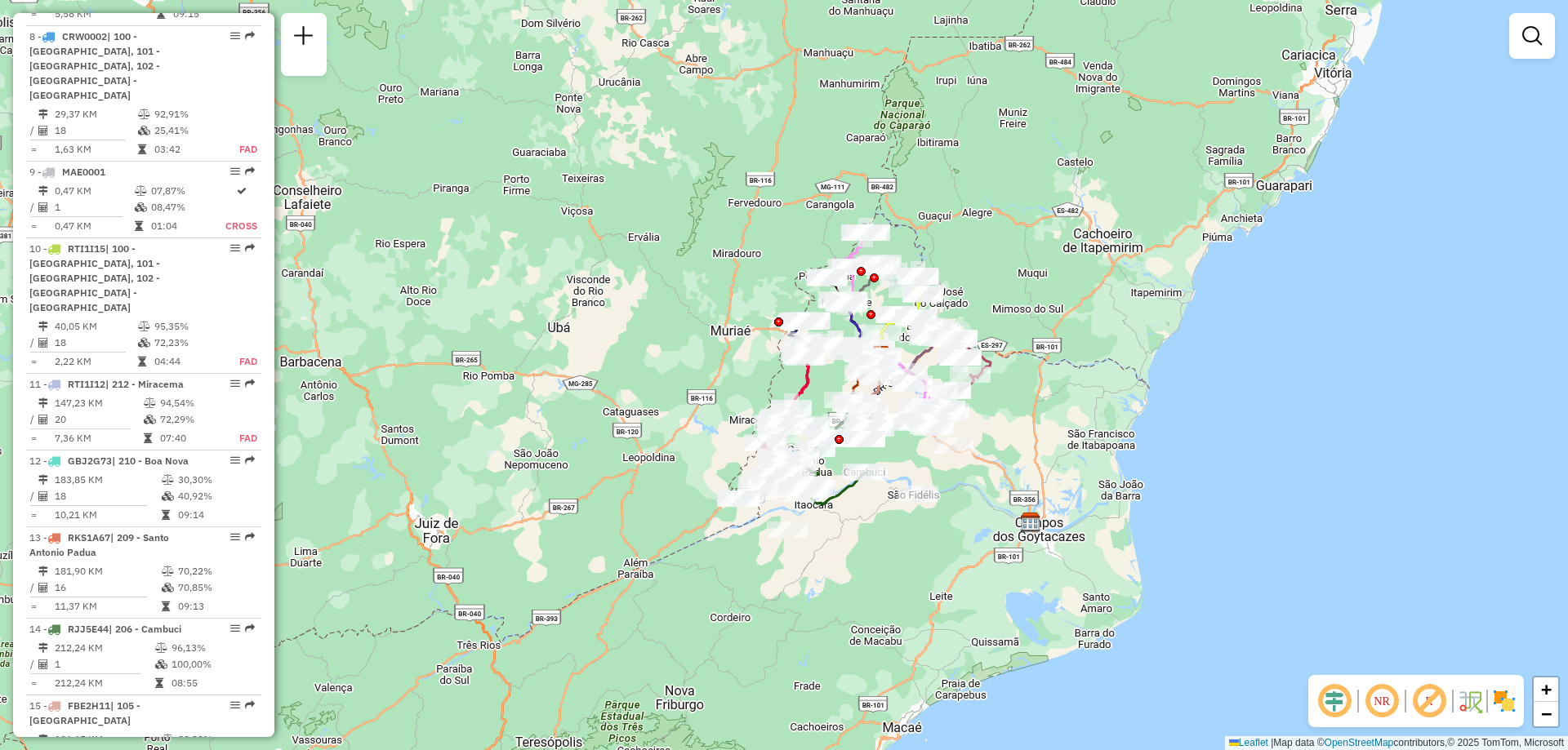
drag, startPoint x: 1162, startPoint y: 320, endPoint x: 919, endPoint y: 446, distance: 273.7
click at [919, 446] on div "Janela de atendimento Grade de atendimento Capacidade Transportadoras Veículos …" at bounding box center [784, 375] width 1568 height 750
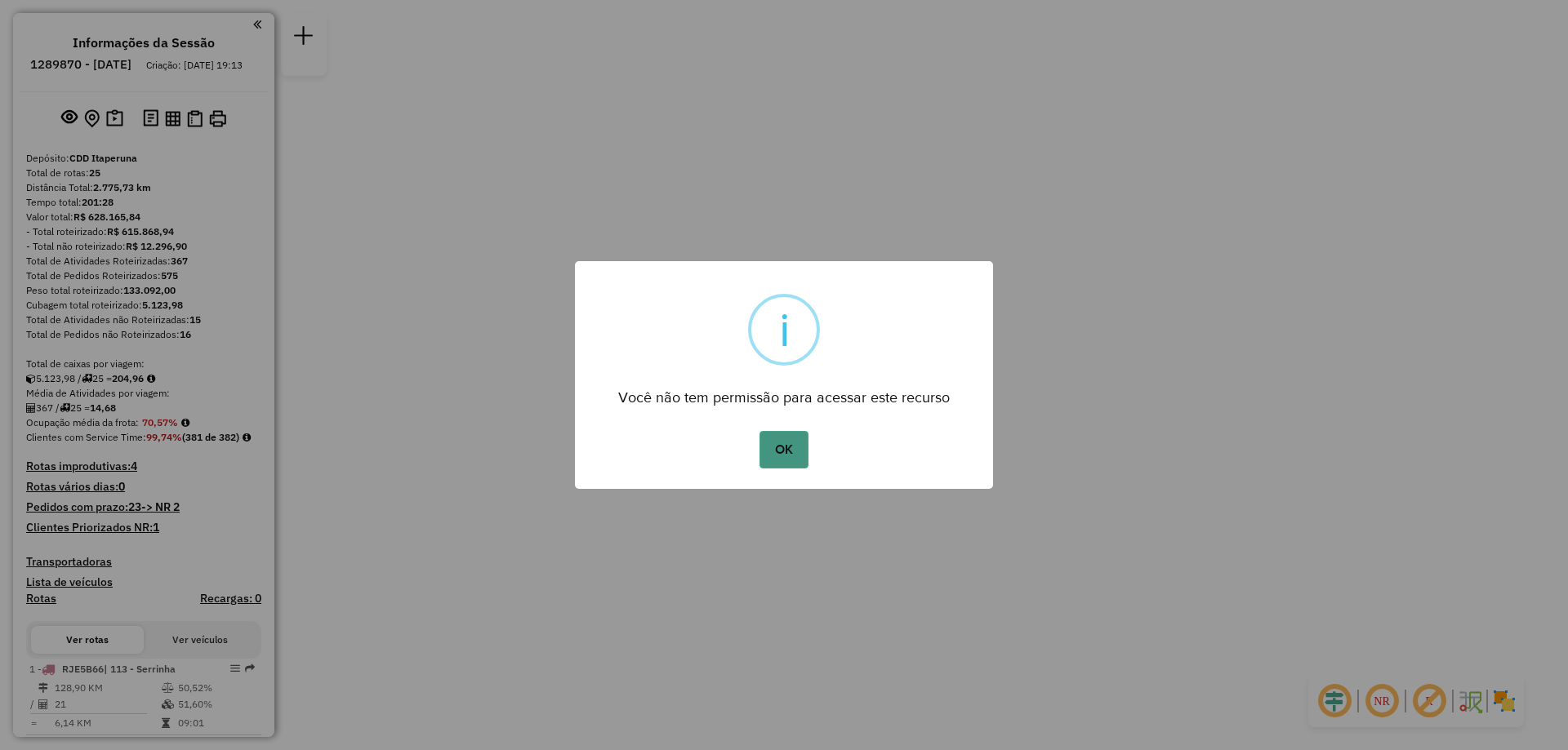
click at [782, 449] on button "OK" at bounding box center [784, 450] width 48 height 38
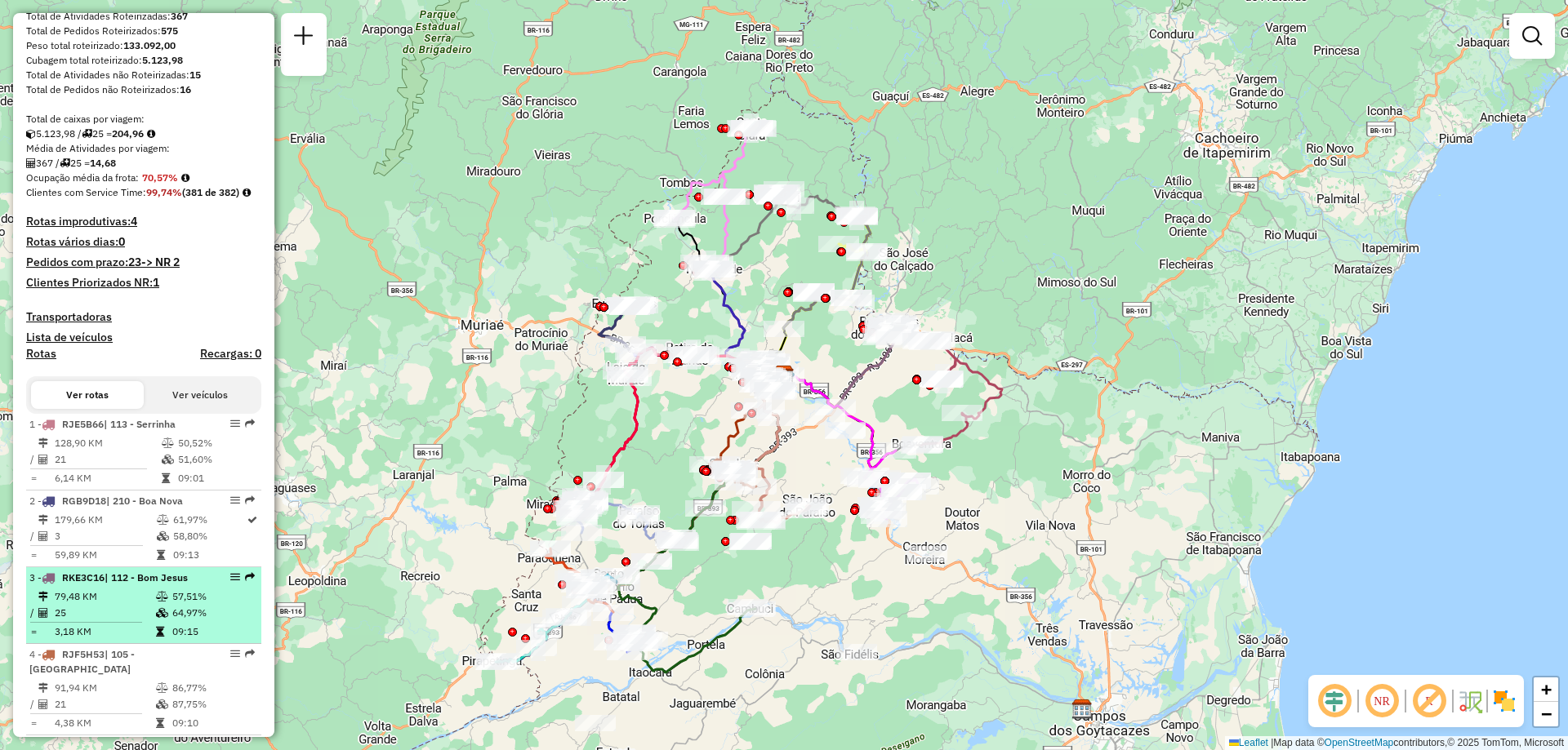
scroll to position [408, 0]
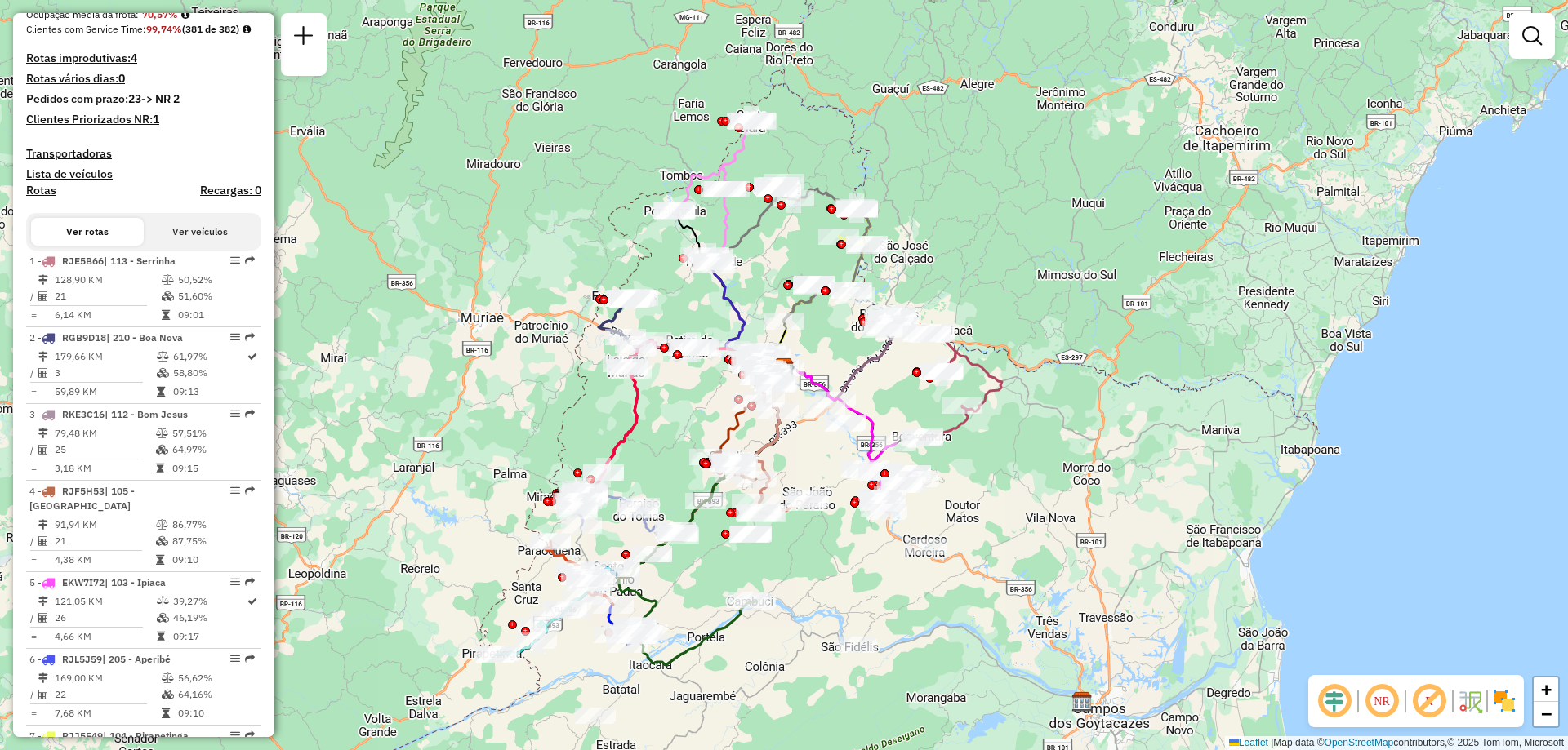
click at [415, 391] on div "Janela de atendimento Grade de atendimento Capacidade Transportadoras Veículos …" at bounding box center [784, 375] width 1568 height 750
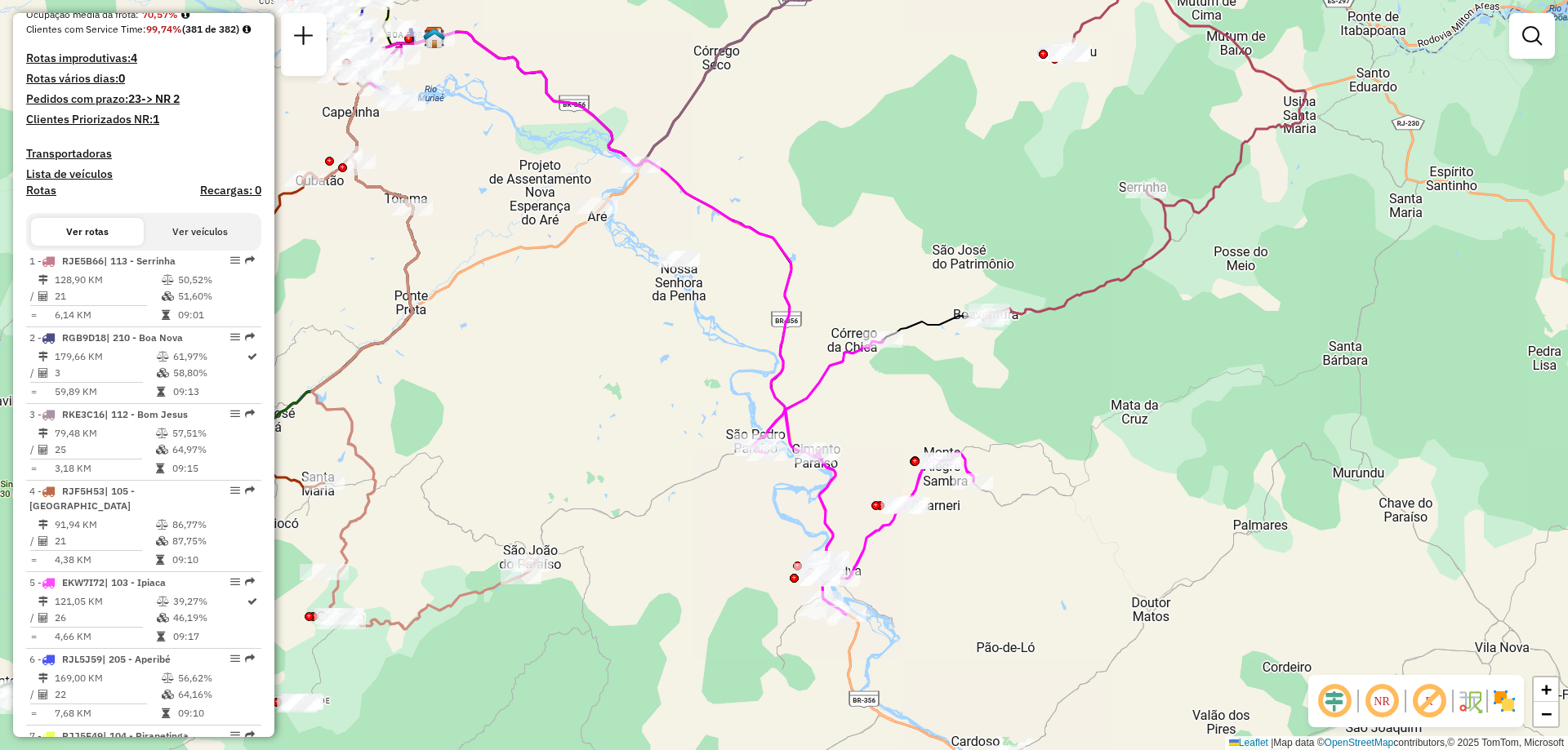
drag, startPoint x: 507, startPoint y: 476, endPoint x: 638, endPoint y: 401, distance: 151.0
click at [638, 401] on div "Janela de atendimento Grade de atendimento Capacidade Transportadoras Veículos …" at bounding box center [784, 375] width 1568 height 750
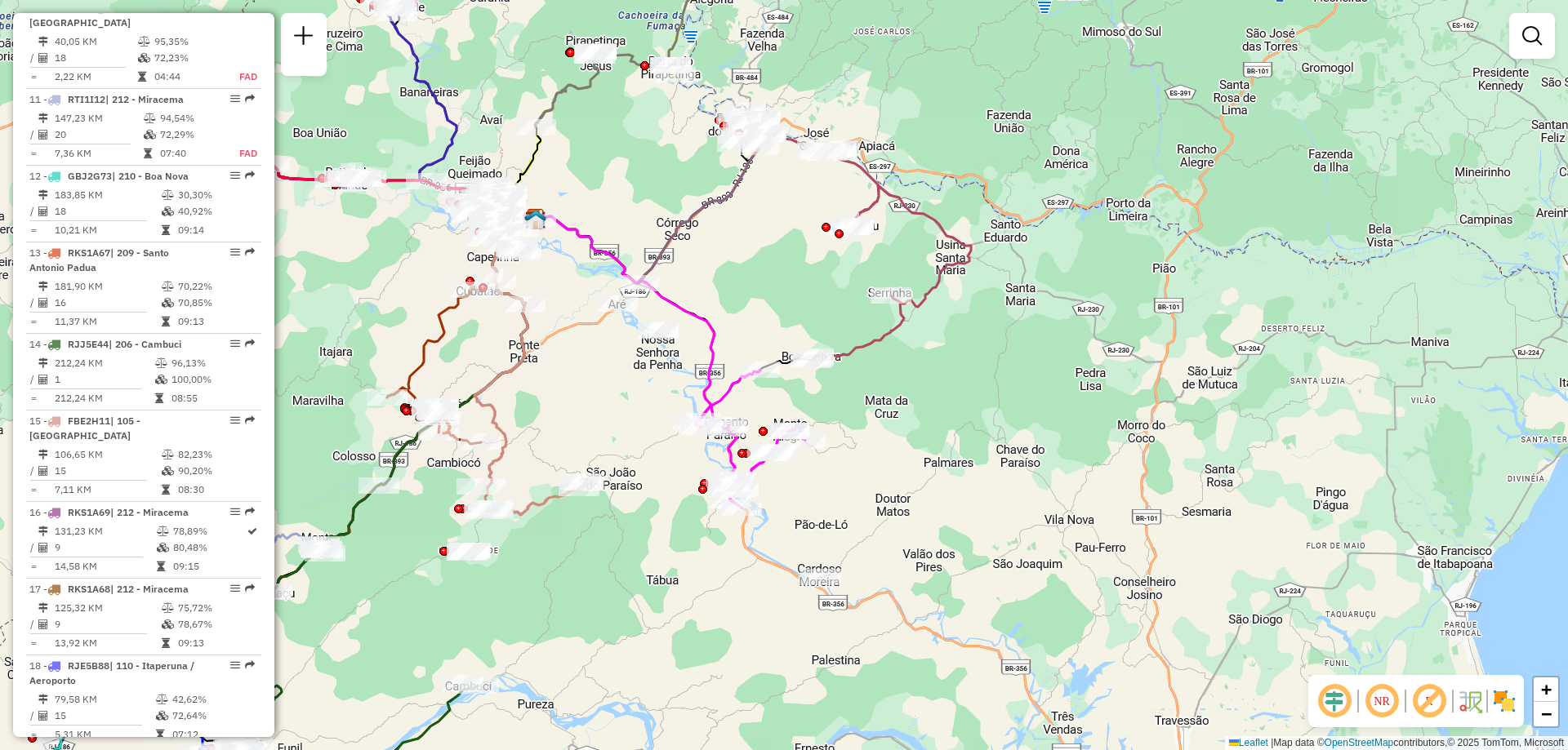
scroll to position [1388, 0]
